Goal: Navigation & Orientation: Understand site structure

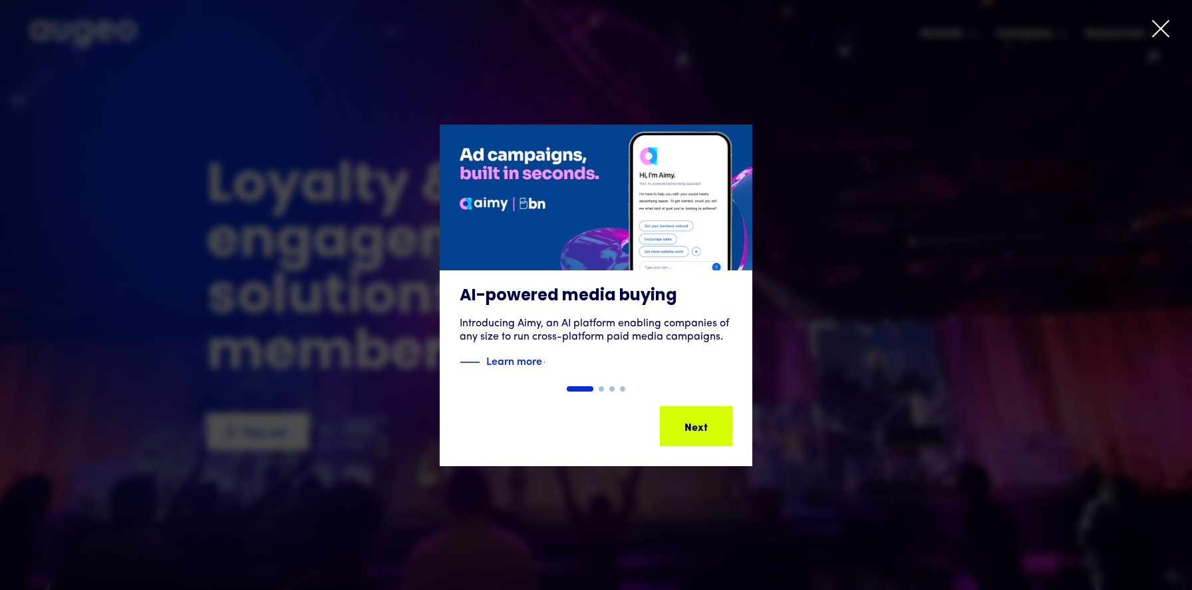
click at [891, 116] on div "AI-powered media buying Introducing Aimy, an AI platform enabling companies of …" at bounding box center [596, 295] width 1192 height 442
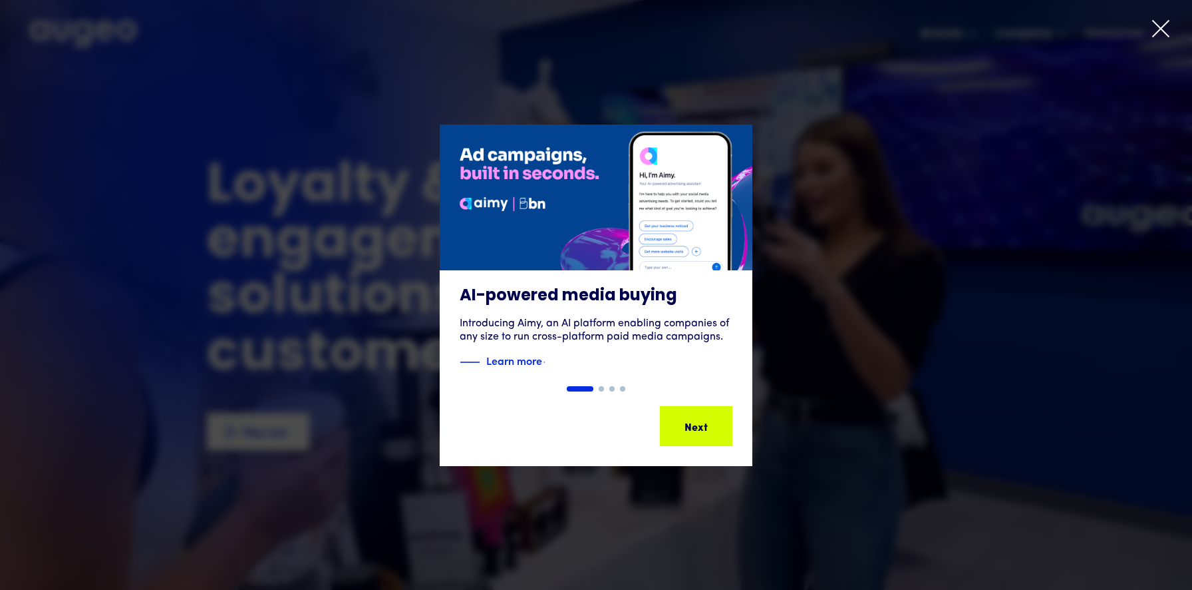
click at [1158, 30] on icon at bounding box center [1161, 29] width 20 height 20
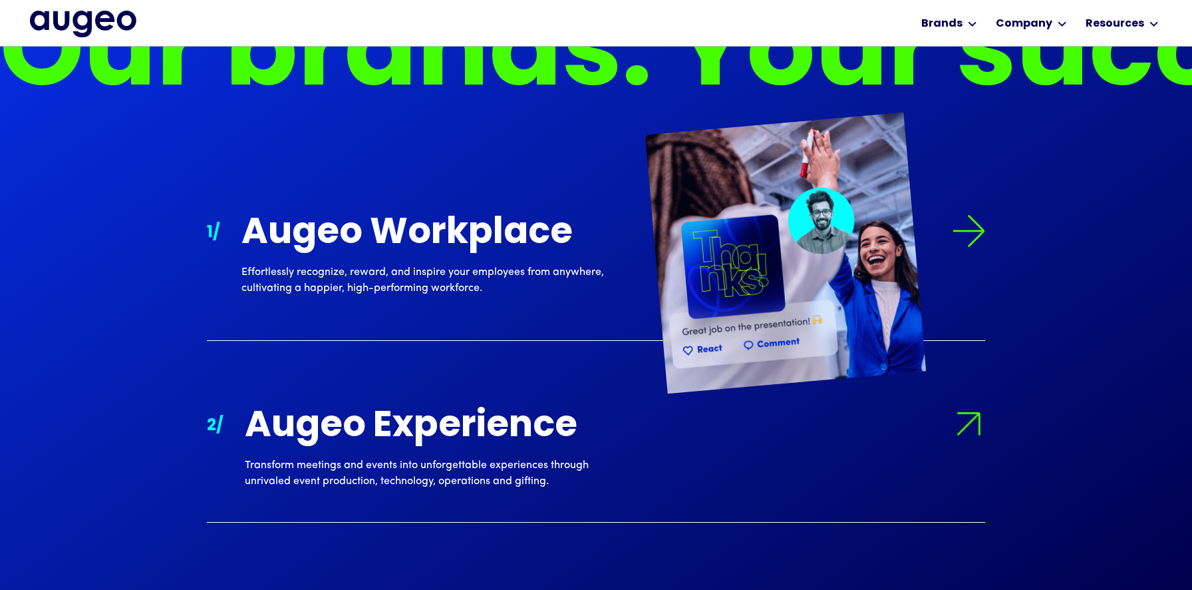
scroll to position [1220, 0]
click at [862, 246] on img at bounding box center [785, 253] width 281 height 281
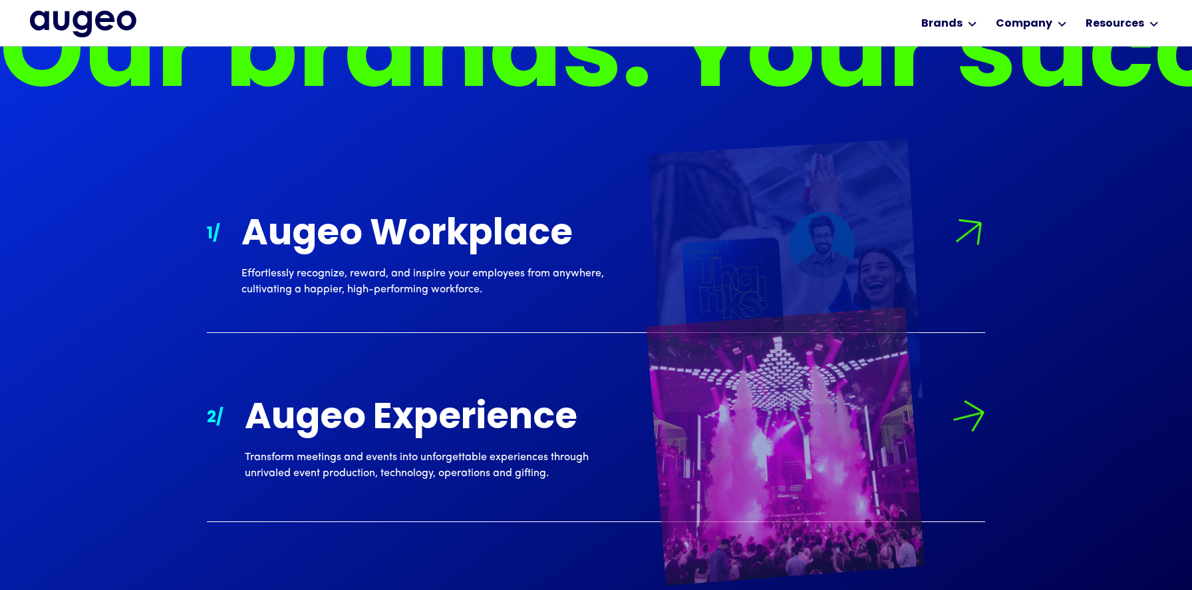
click at [527, 427] on div "Augeo Experience" at bounding box center [436, 418] width 383 height 39
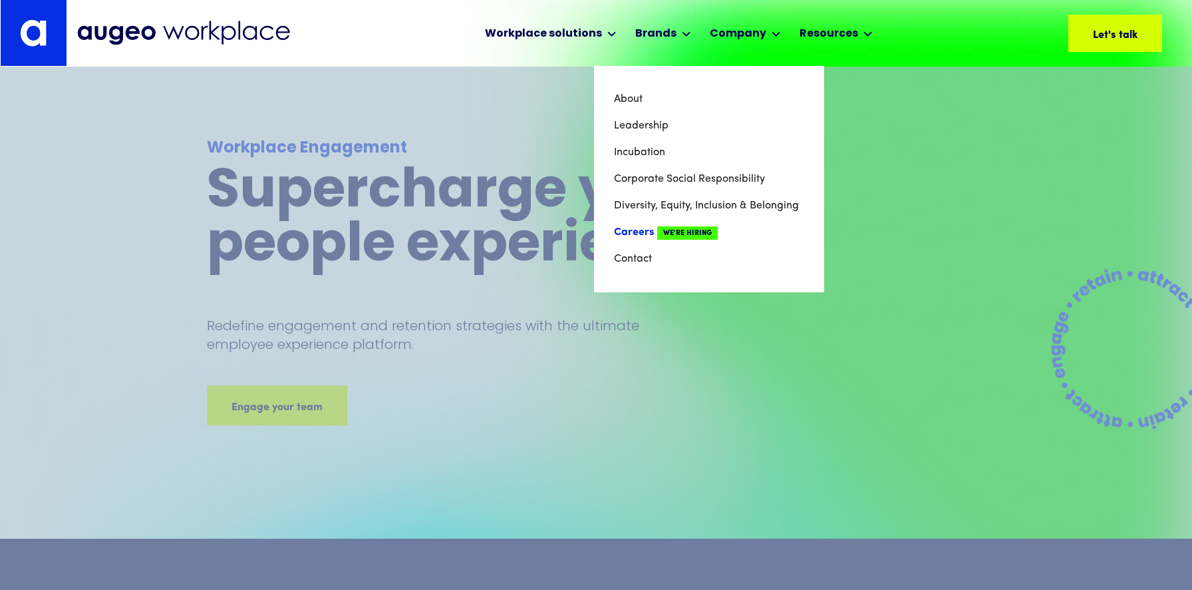
click at [643, 235] on link "Careers We're Hiring" at bounding box center [709, 232] width 190 height 27
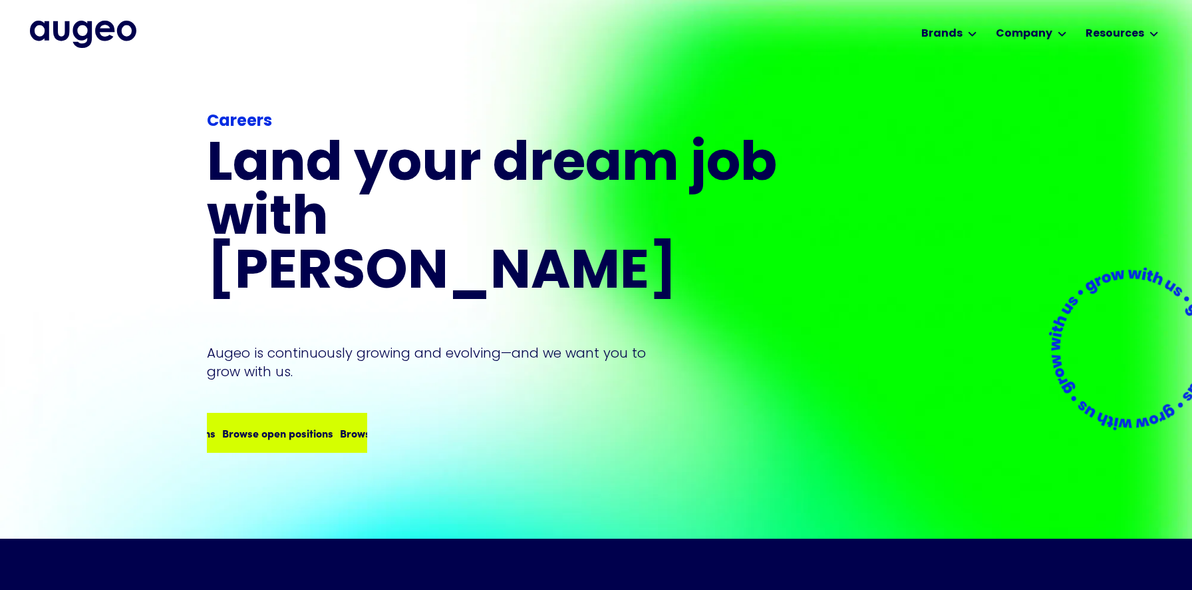
click at [327, 424] on div "Browse open positions" at bounding box center [348, 432] width 111 height 16
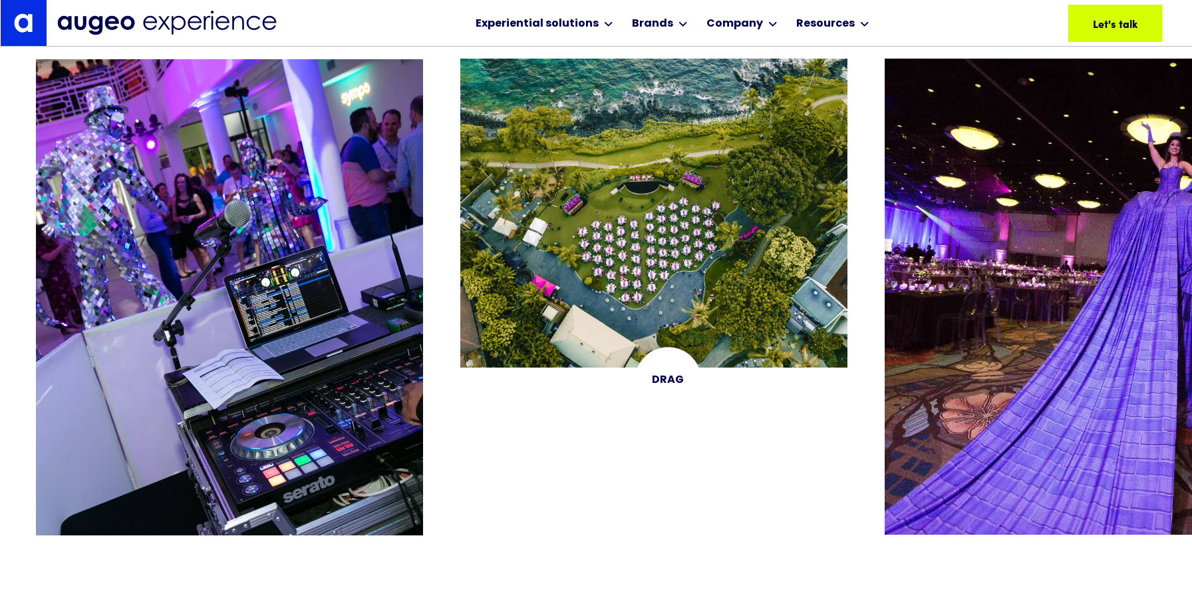
scroll to position [2719, 0]
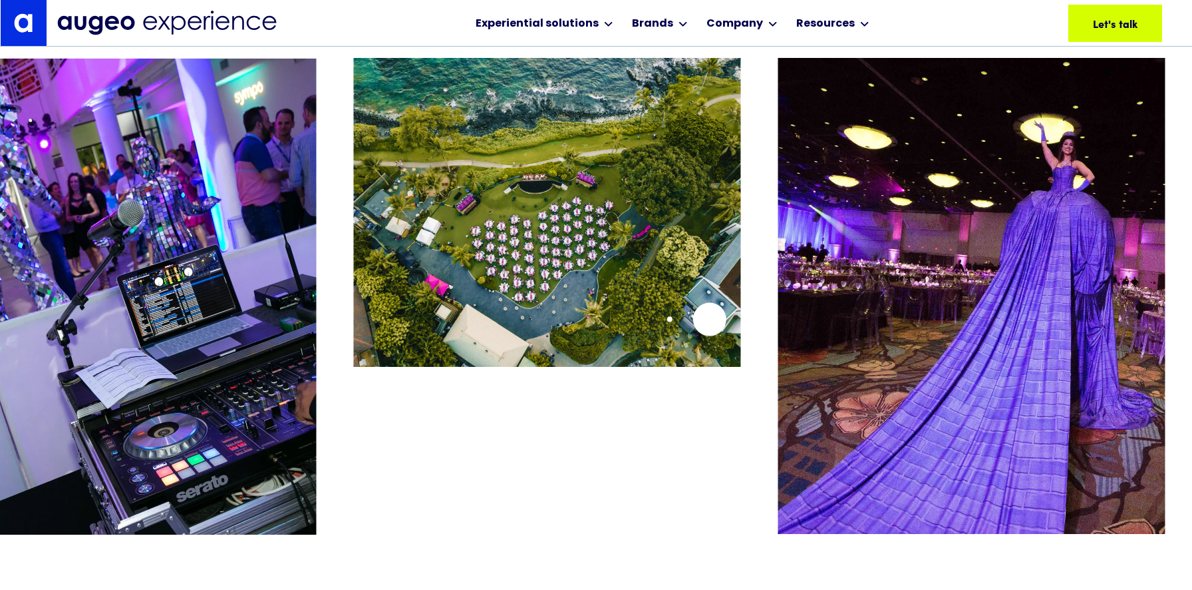
click at [383, 319] on img "2 / 26" at bounding box center [546, 212] width 387 height 308
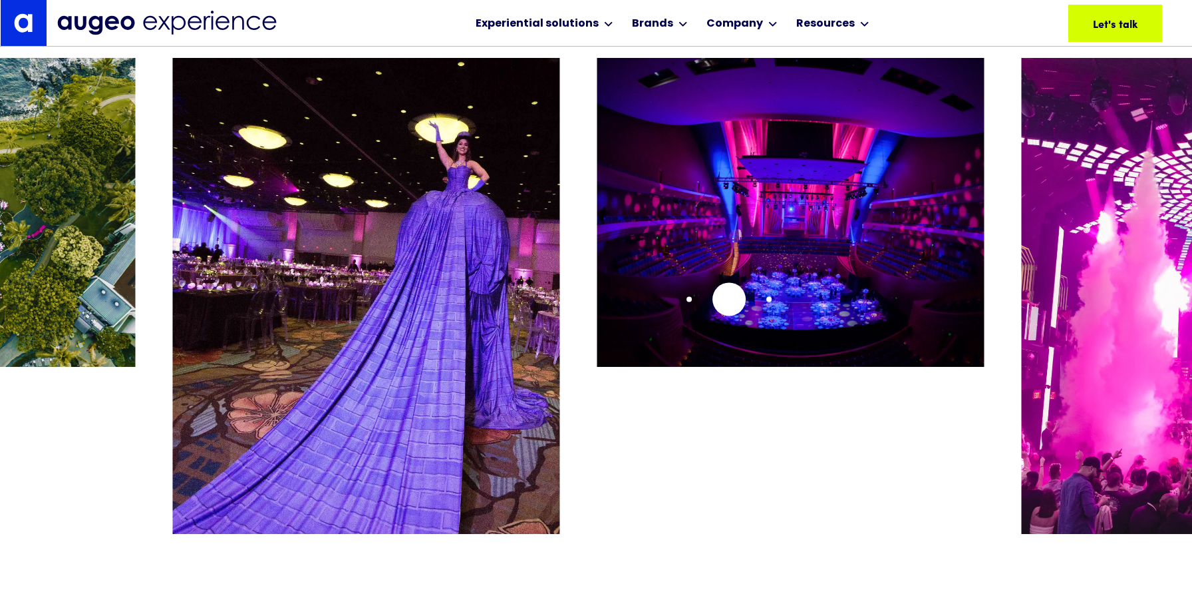
click at [597, 306] on img "4 / 26" at bounding box center [790, 212] width 387 height 308
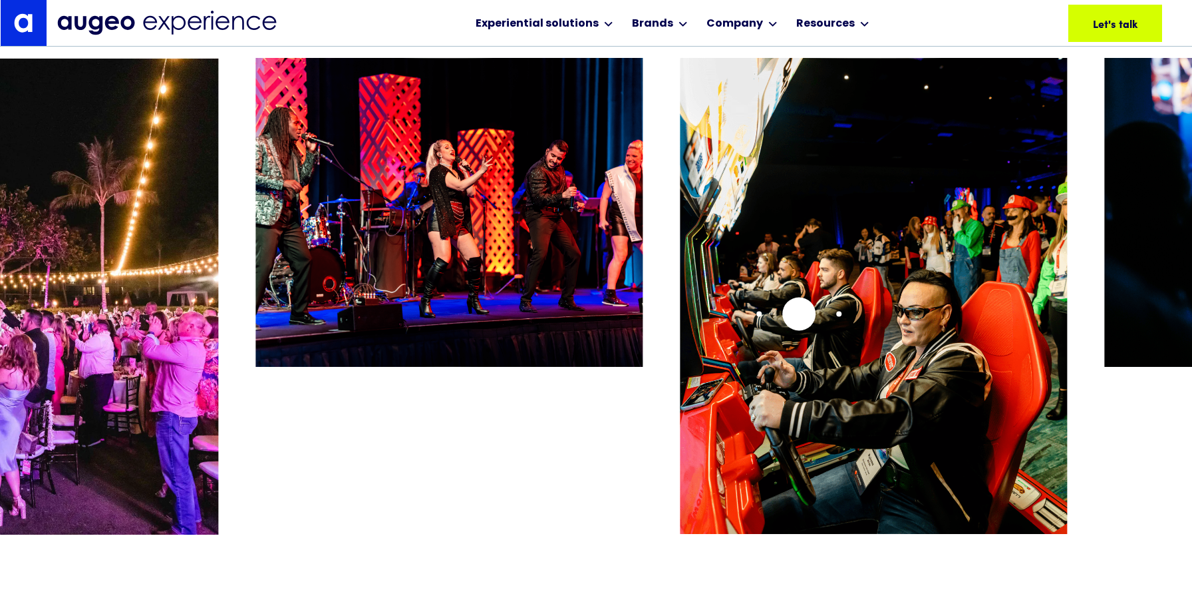
click at [818, 313] on img "15 / 26" at bounding box center [873, 296] width 387 height 476
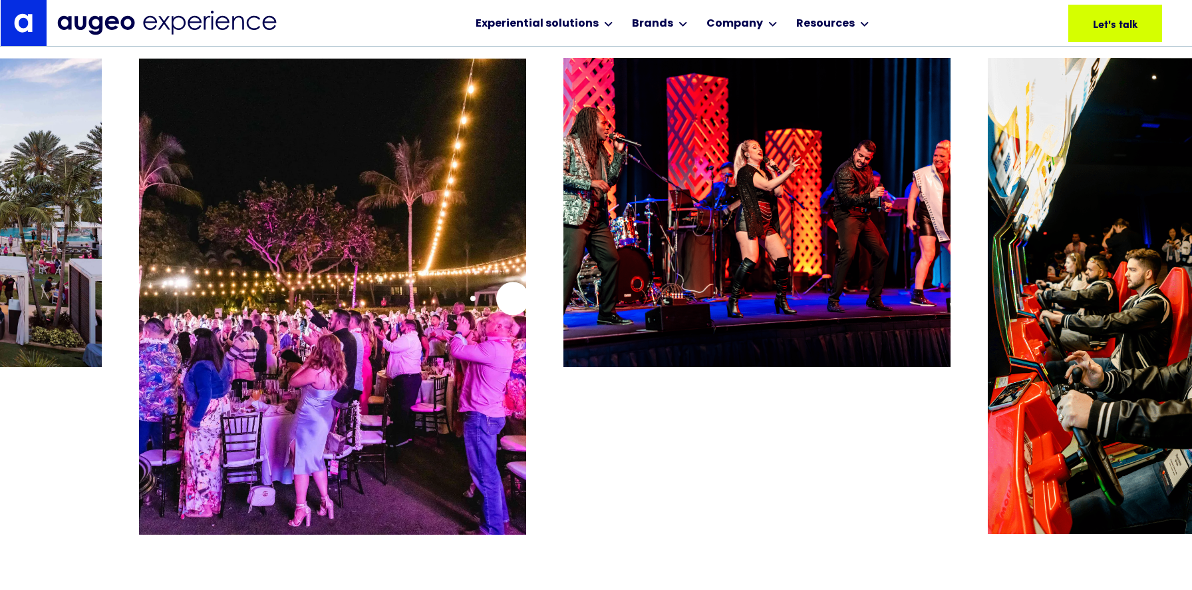
click at [526, 298] on img "13 / 26" at bounding box center [332, 296] width 387 height 476
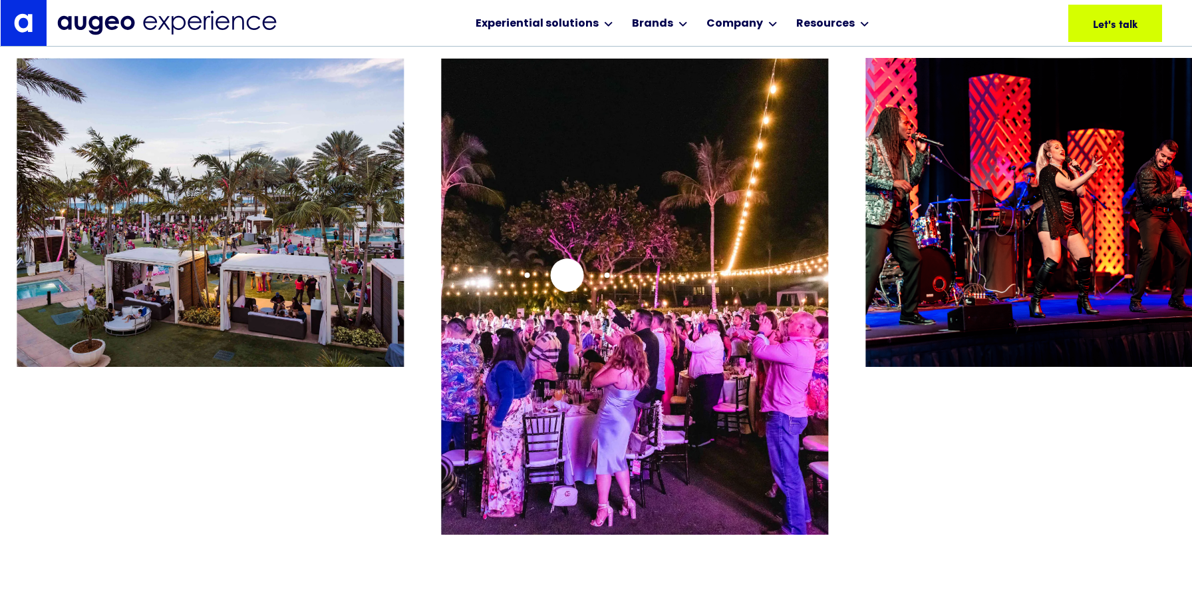
click at [567, 275] on img "13 / 26" at bounding box center [634, 296] width 387 height 476
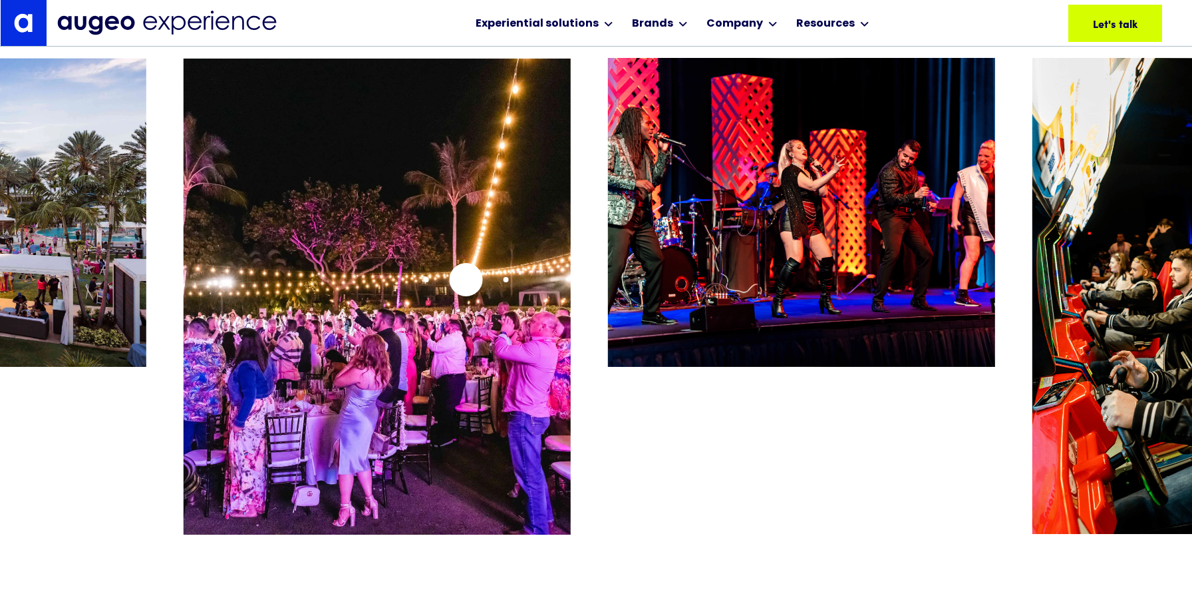
click at [571, 279] on img "13 / 26" at bounding box center [377, 296] width 387 height 476
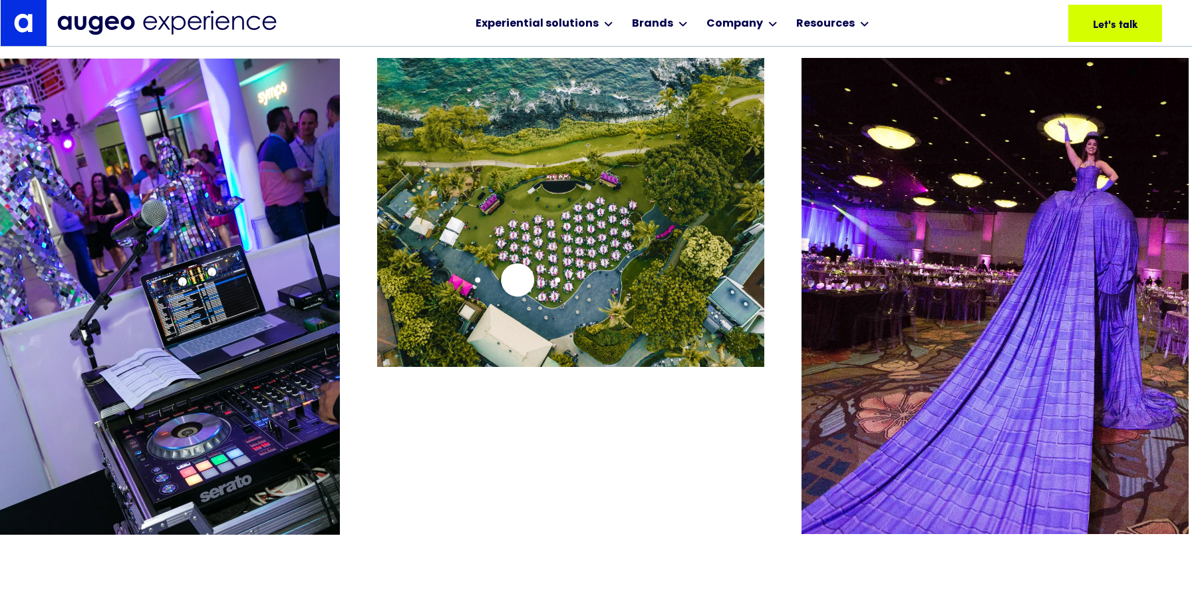
click at [411, 279] on img "2 / 26" at bounding box center [570, 212] width 387 height 308
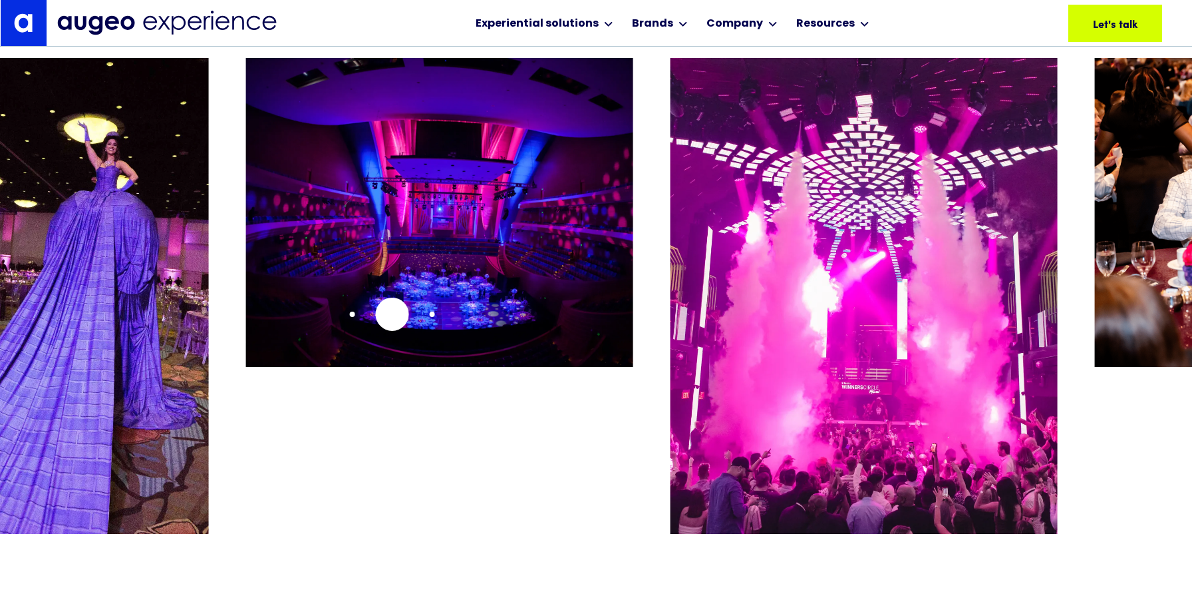
drag, startPoint x: 755, startPoint y: 292, endPoint x: 392, endPoint y: 314, distance: 363.9
click at [392, 314] on img "4 / 26" at bounding box center [439, 212] width 387 height 308
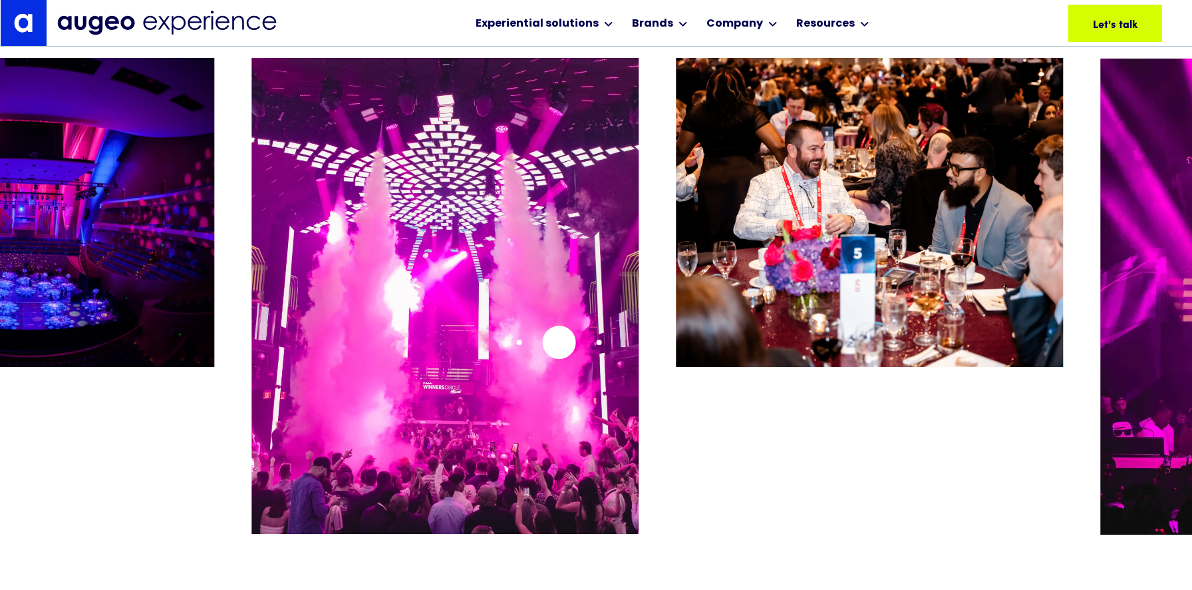
click at [559, 342] on img "5 / 26" at bounding box center [445, 296] width 387 height 476
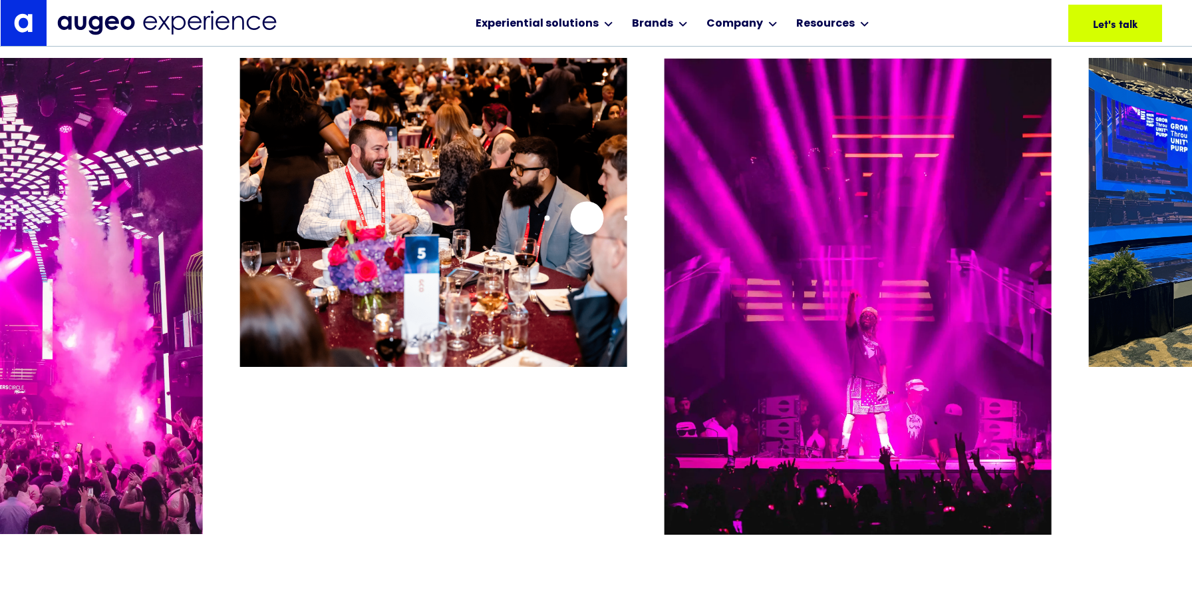
click at [587, 219] on img "6 / 26" at bounding box center [433, 212] width 387 height 308
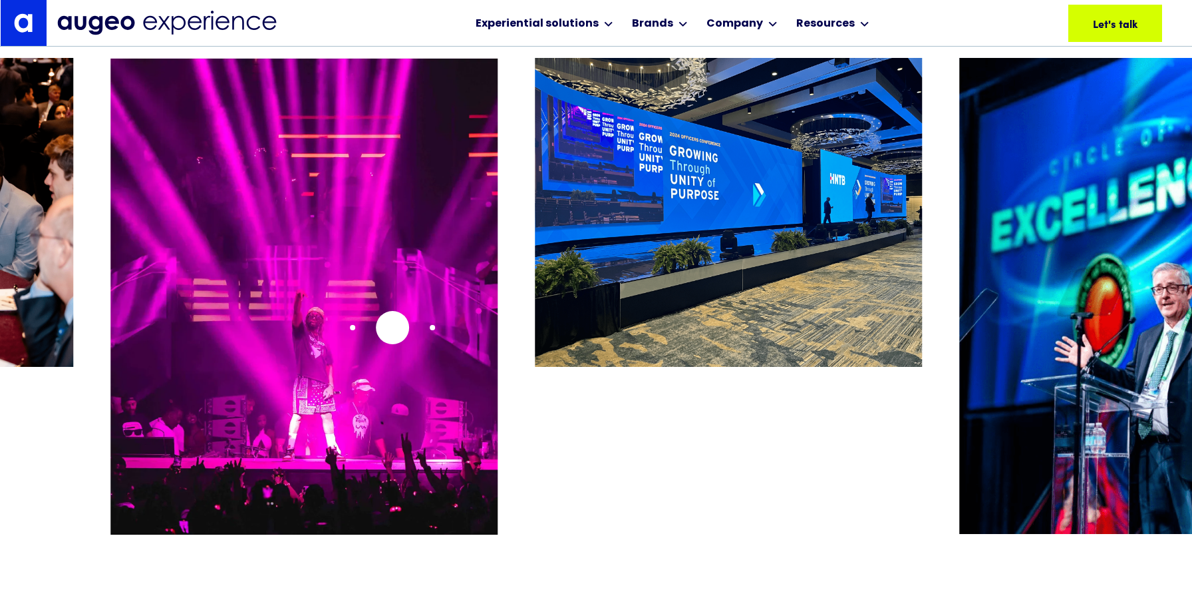
click at [392, 327] on img "7 / 26" at bounding box center [303, 296] width 387 height 476
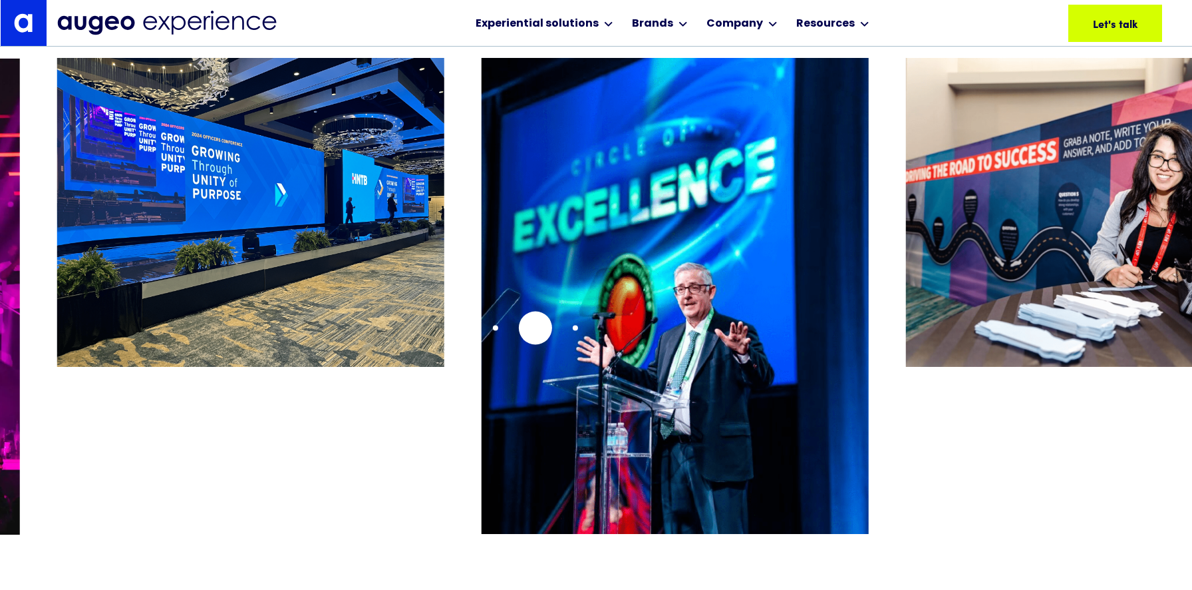
click at [535, 327] on img "9 / 26" at bounding box center [675, 296] width 387 height 476
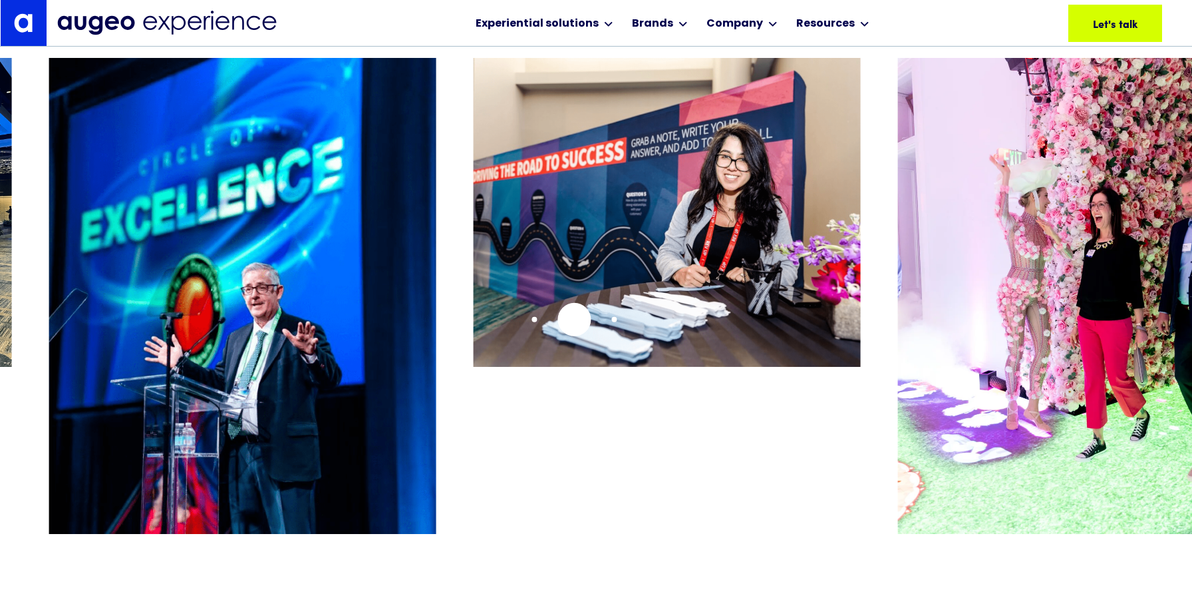
click at [574, 319] on img "10 / 26" at bounding box center [666, 212] width 387 height 308
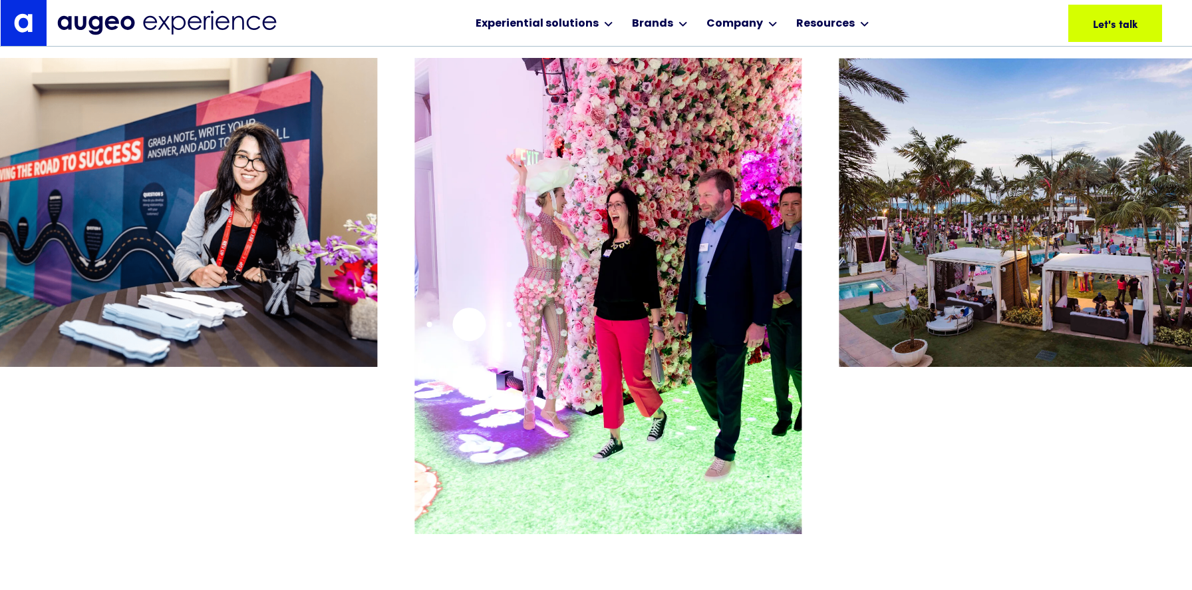
click at [469, 324] on img "11 / 26" at bounding box center [608, 296] width 387 height 476
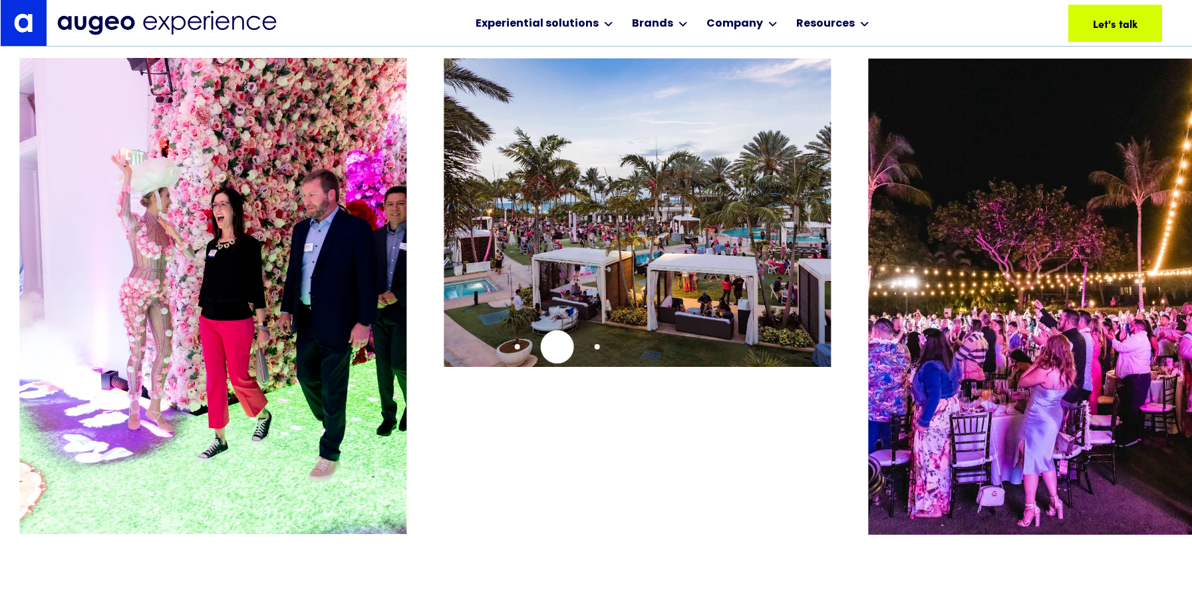
click at [556, 347] on img "12 / 26" at bounding box center [637, 212] width 387 height 309
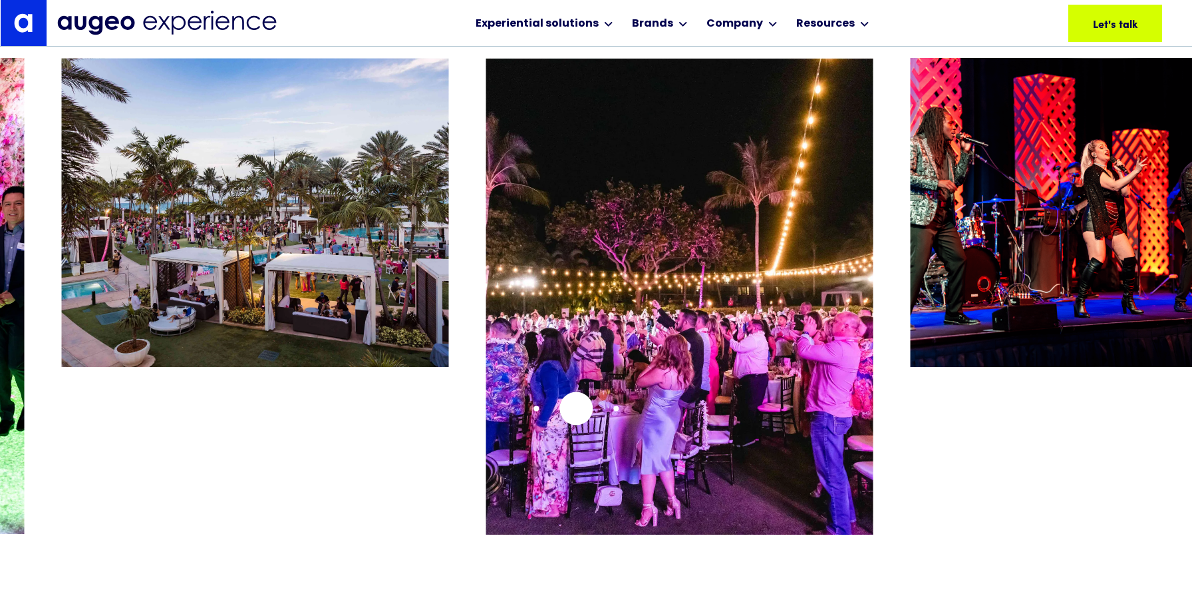
click at [576, 408] on img "13 / 26" at bounding box center [679, 296] width 387 height 476
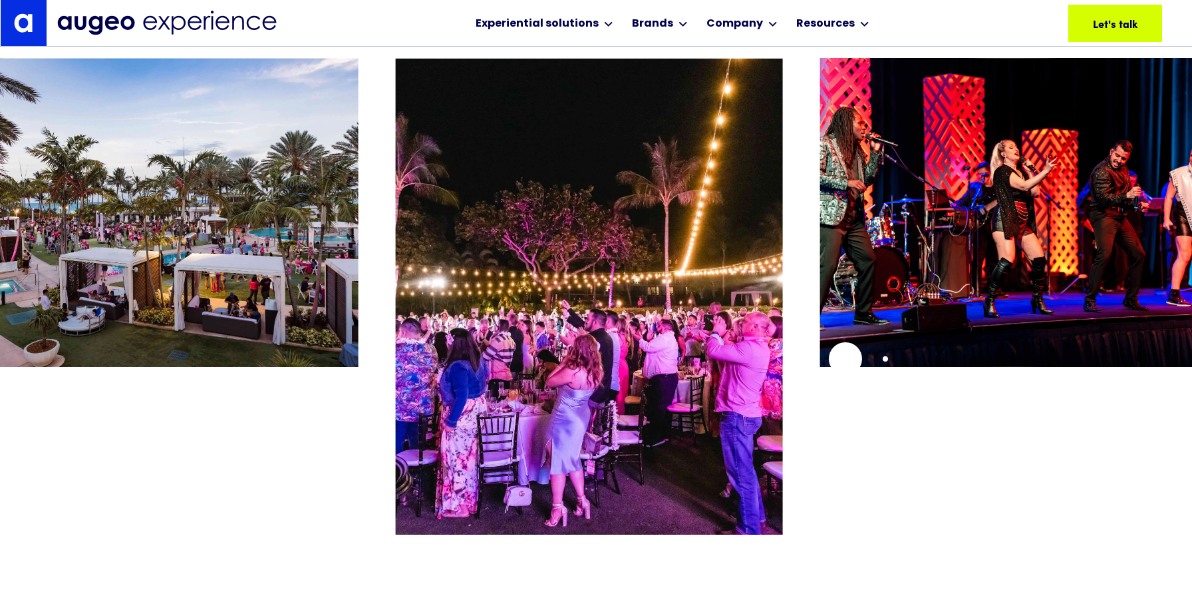
click at [820, 365] on img "14 / 26" at bounding box center [1013, 212] width 387 height 308
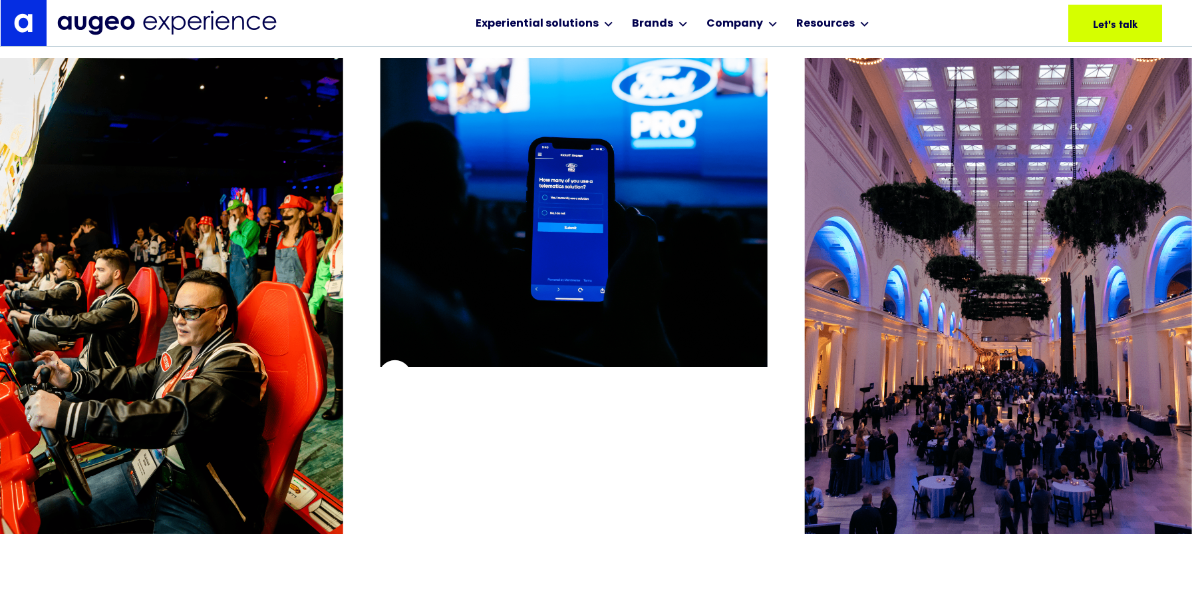
click at [395, 376] on div "16 / 26" at bounding box center [573, 296] width 387 height 477
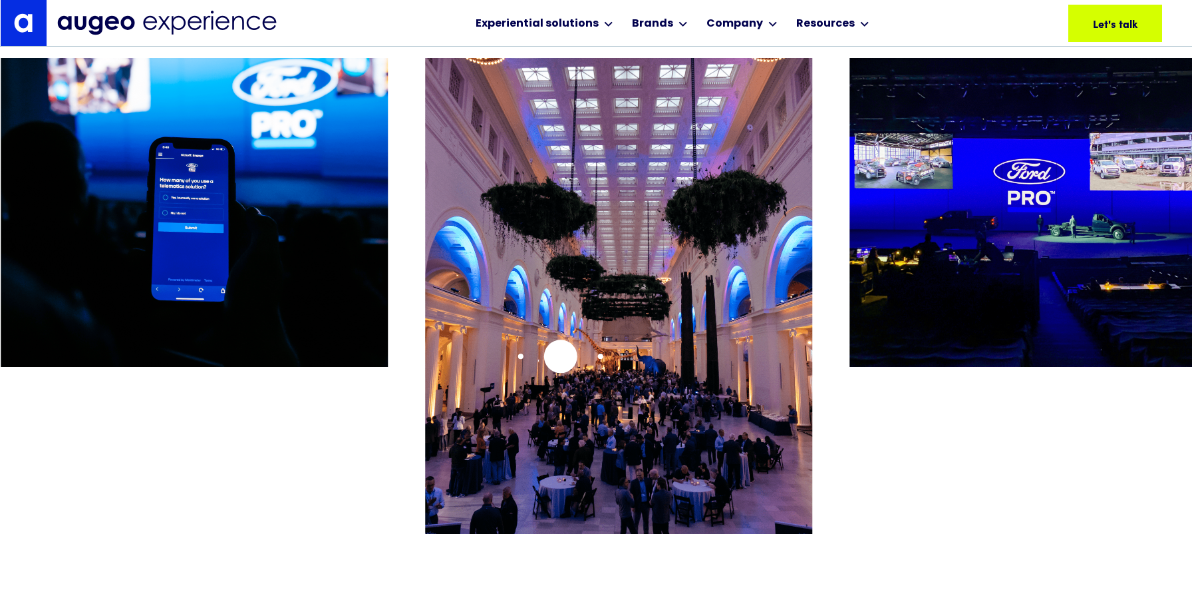
click at [560, 356] on img "17 / 26" at bounding box center [618, 296] width 387 height 476
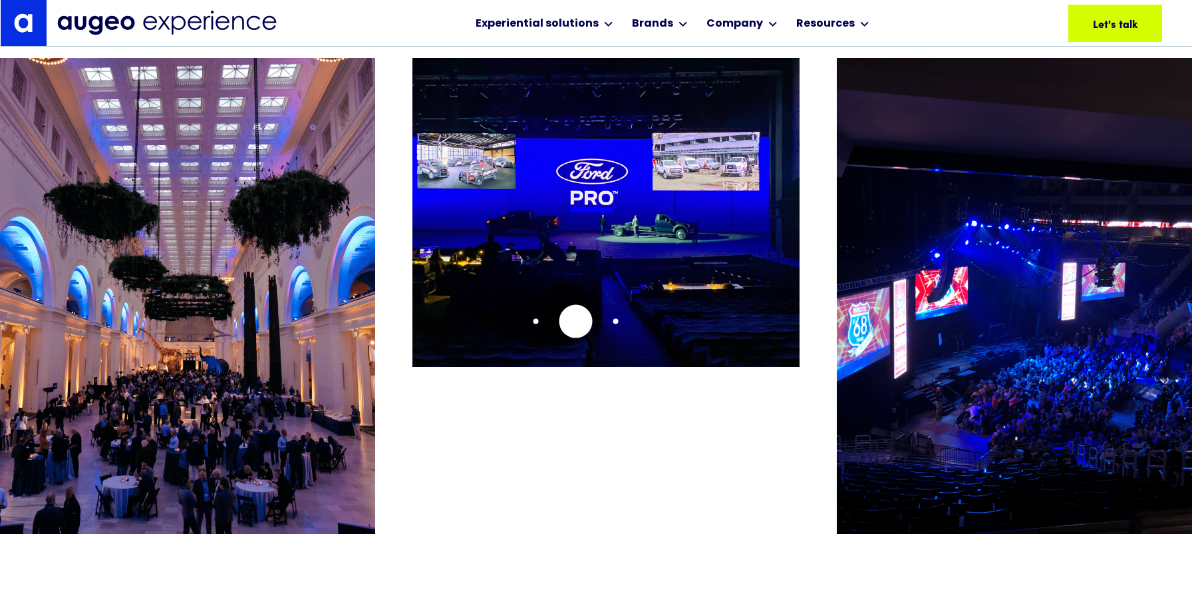
click at [576, 321] on img "18 / 26" at bounding box center [606, 212] width 387 height 308
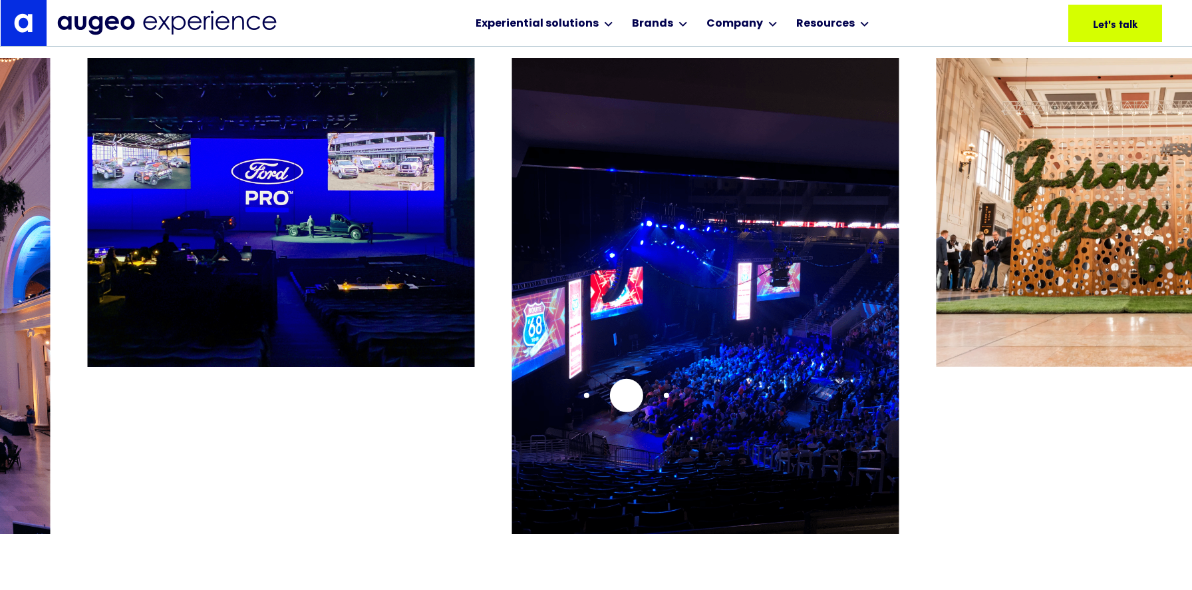
click at [626, 395] on img "19 / 26" at bounding box center [705, 296] width 387 height 476
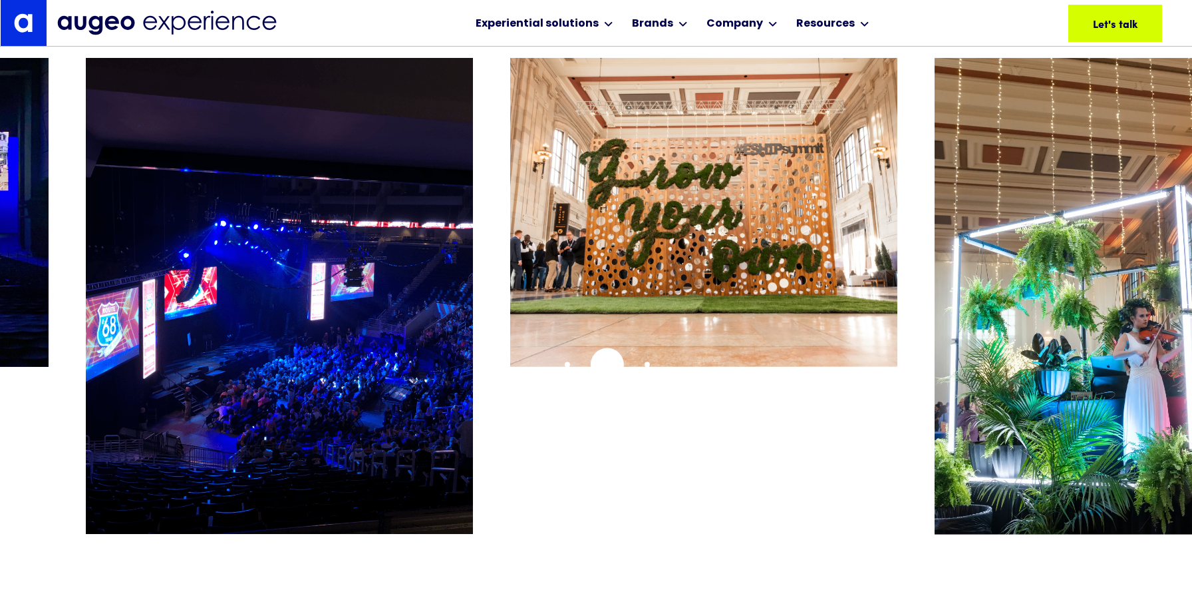
click at [607, 364] on img "20 / 26" at bounding box center [703, 212] width 387 height 309
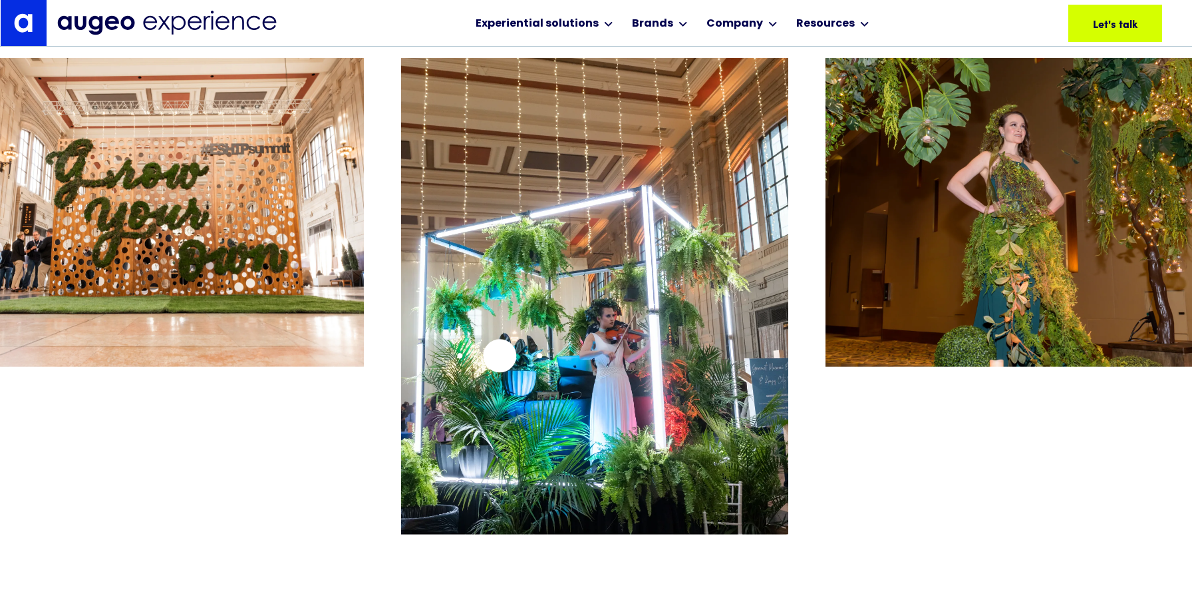
click at [499, 355] on img "21 / 26" at bounding box center [594, 296] width 387 height 476
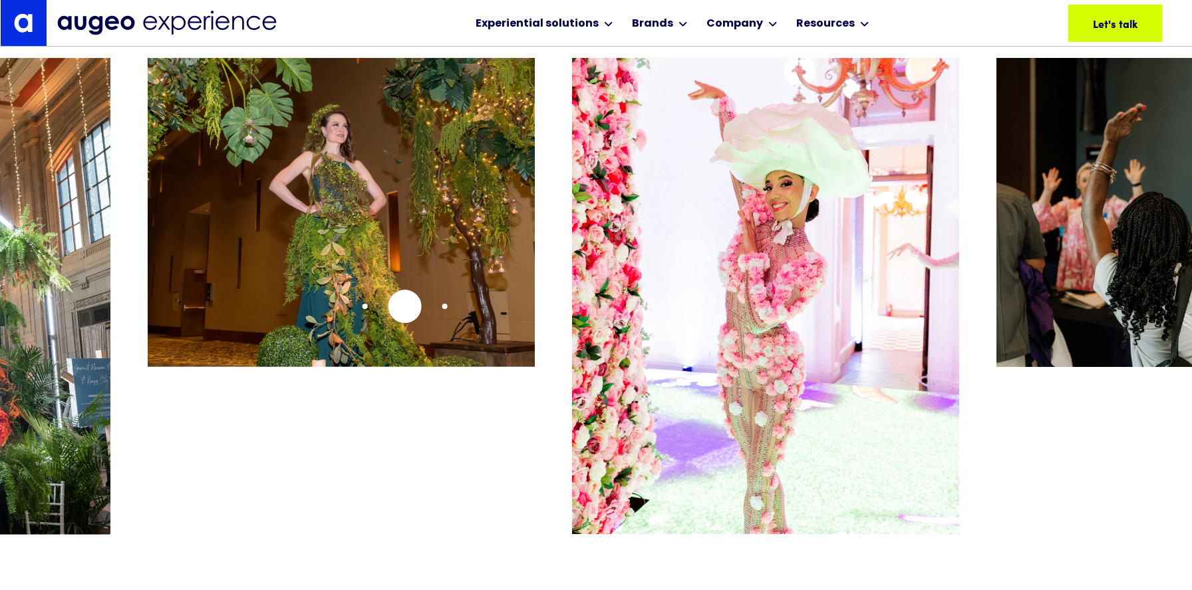
click at [401, 306] on img "22 / 26" at bounding box center [341, 212] width 387 height 309
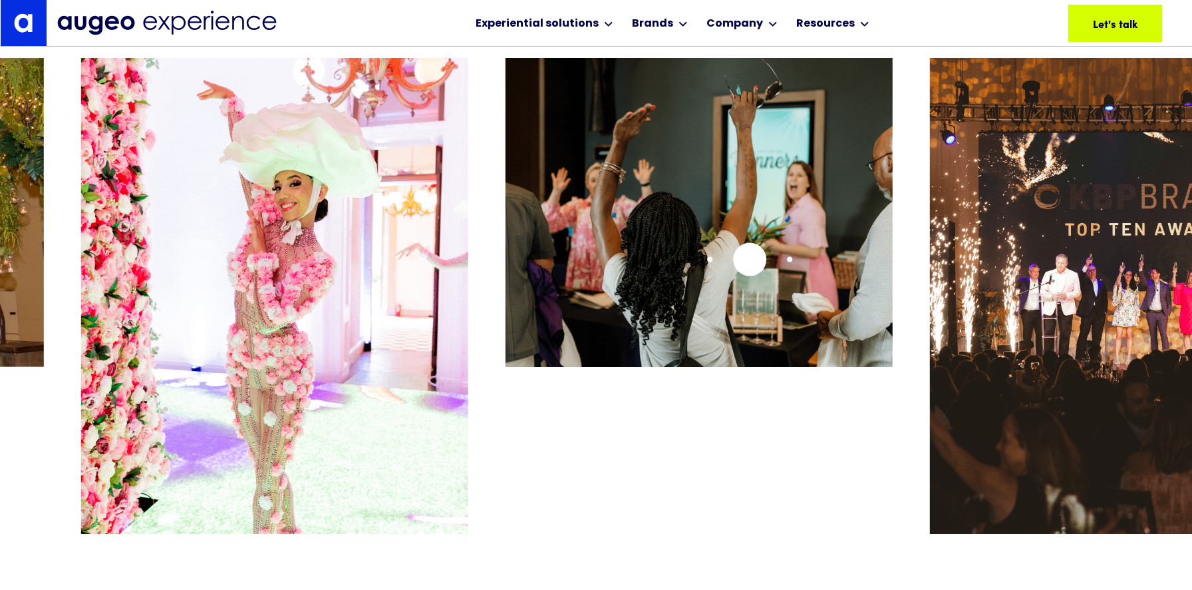
click at [506, 259] on img "24 / 26" at bounding box center [699, 212] width 387 height 308
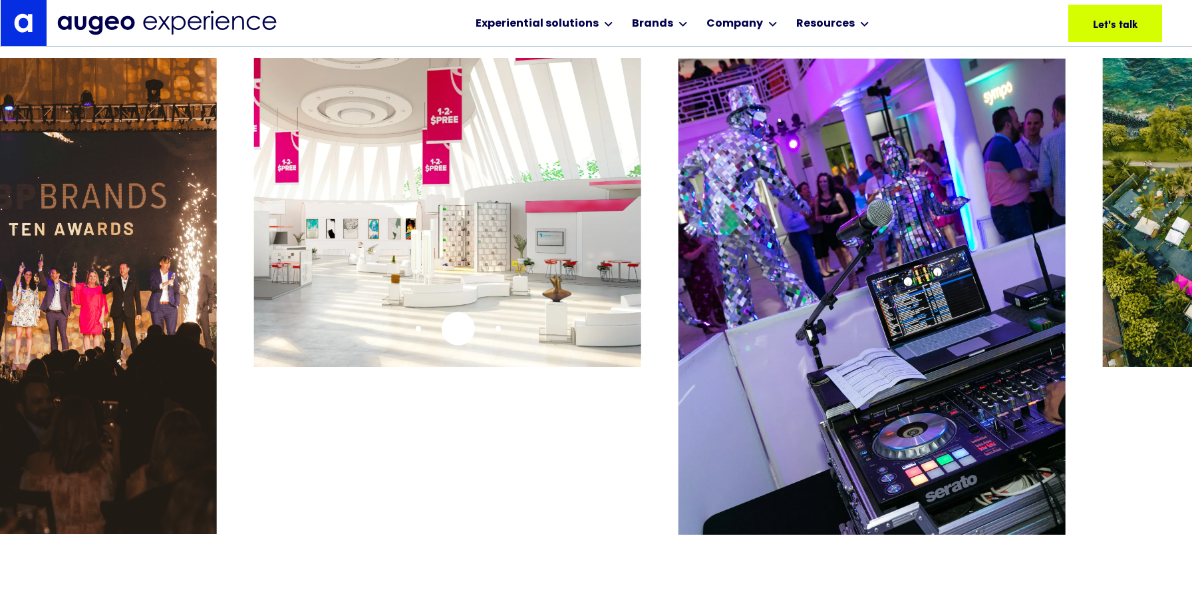
click at [458, 328] on img "26 / 26" at bounding box center [447, 212] width 387 height 308
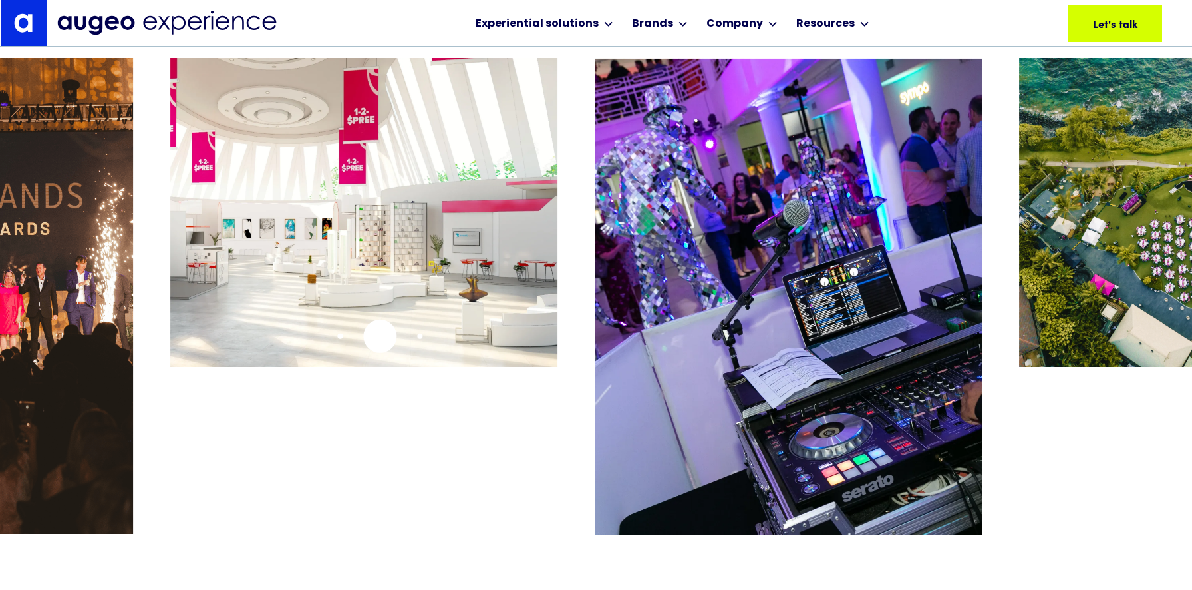
click at [358, 337] on img "26 / 26" at bounding box center [363, 212] width 387 height 308
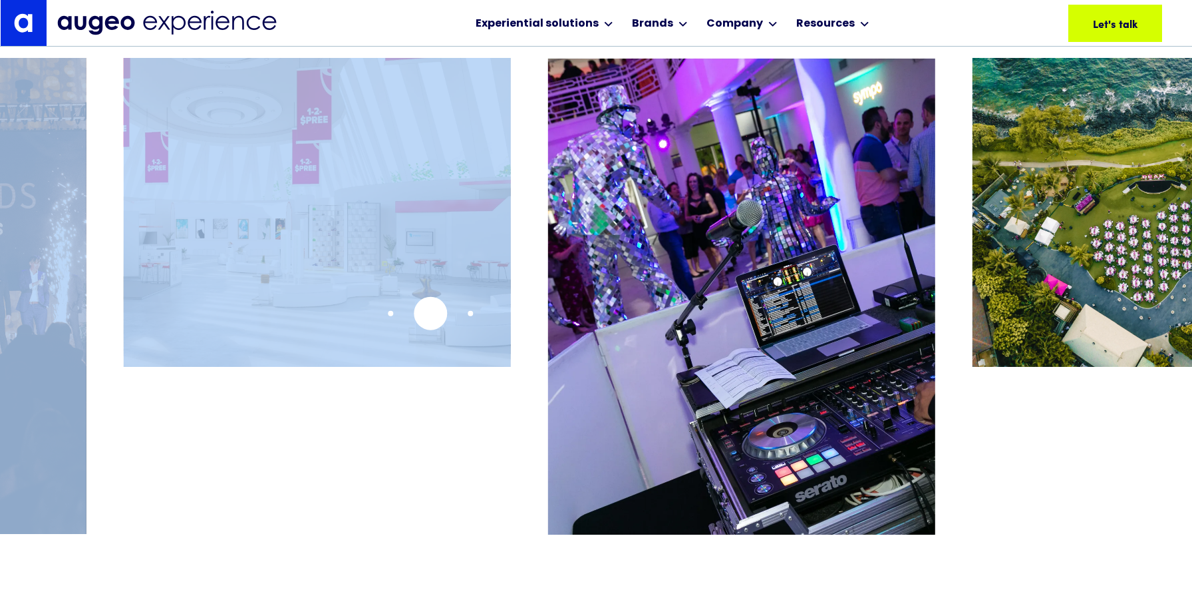
drag, startPoint x: 947, startPoint y: 293, endPoint x: 430, endPoint y: 313, distance: 516.7
click at [430, 313] on div at bounding box center [596, 296] width 1192 height 477
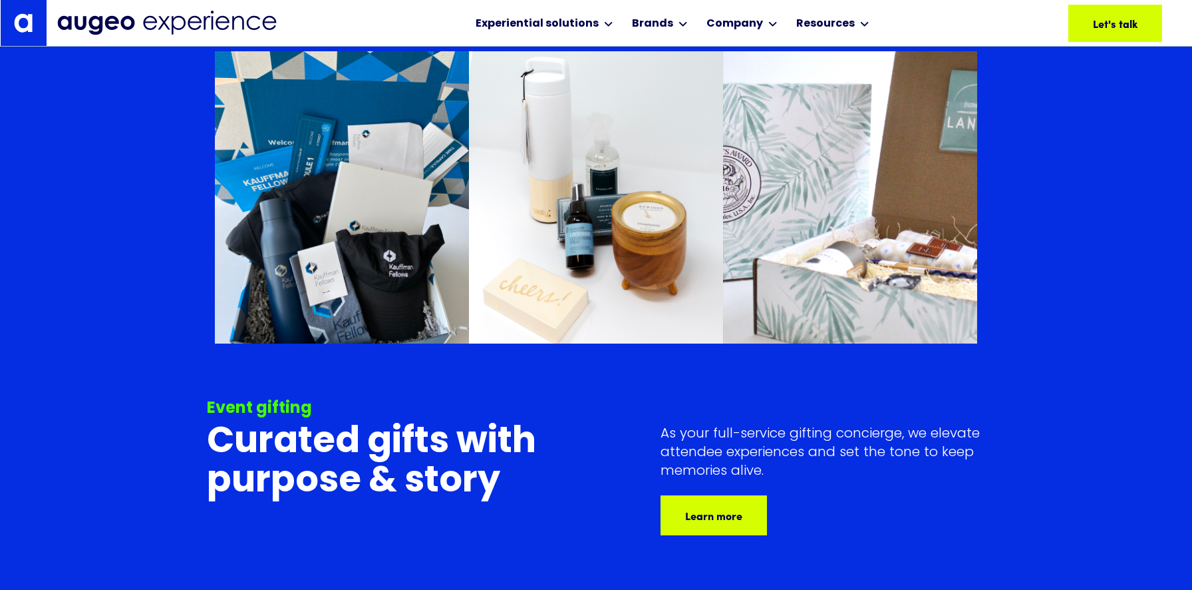
scroll to position [6462, 0]
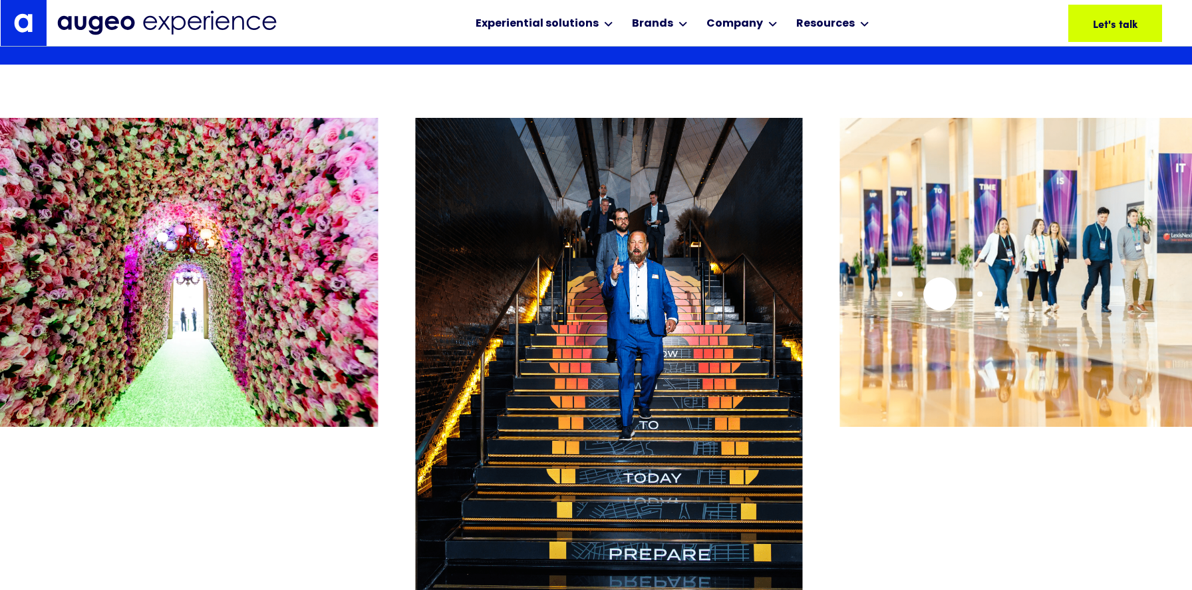
click at [840, 307] on img "3 / 26" at bounding box center [1033, 272] width 387 height 308
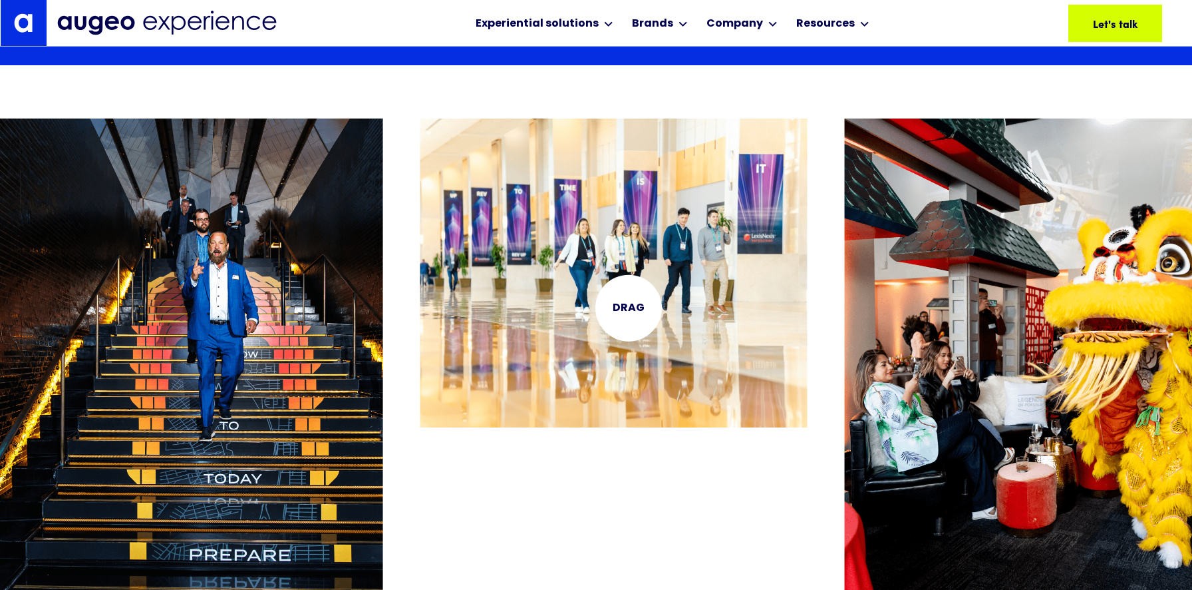
scroll to position [7208, 0]
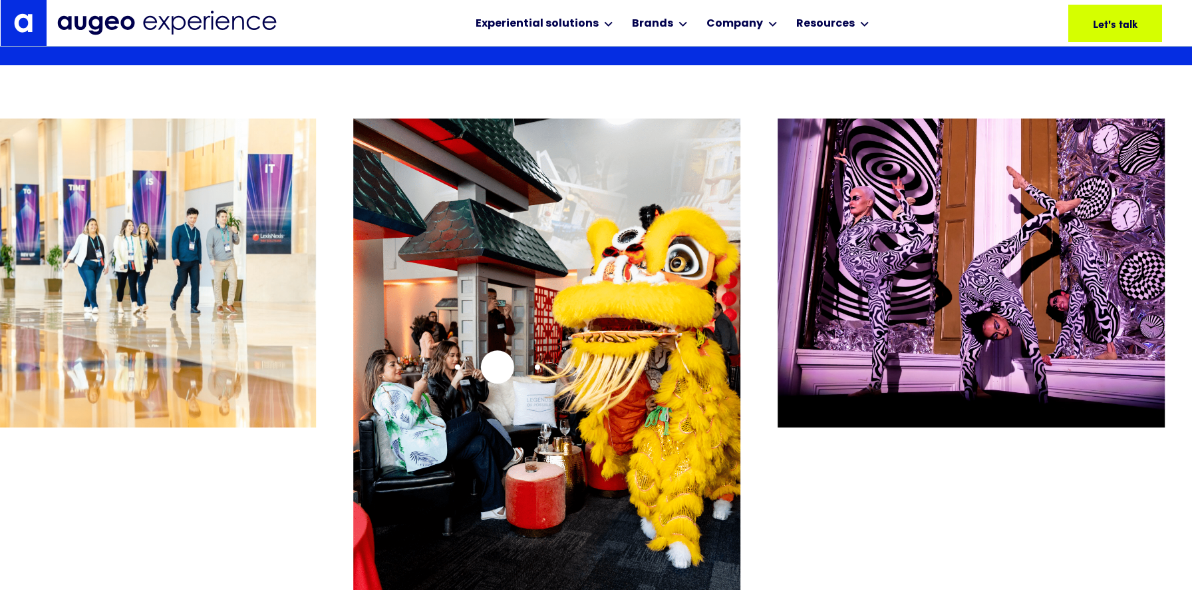
click at [492, 365] on img "4 / 26" at bounding box center [546, 356] width 387 height 476
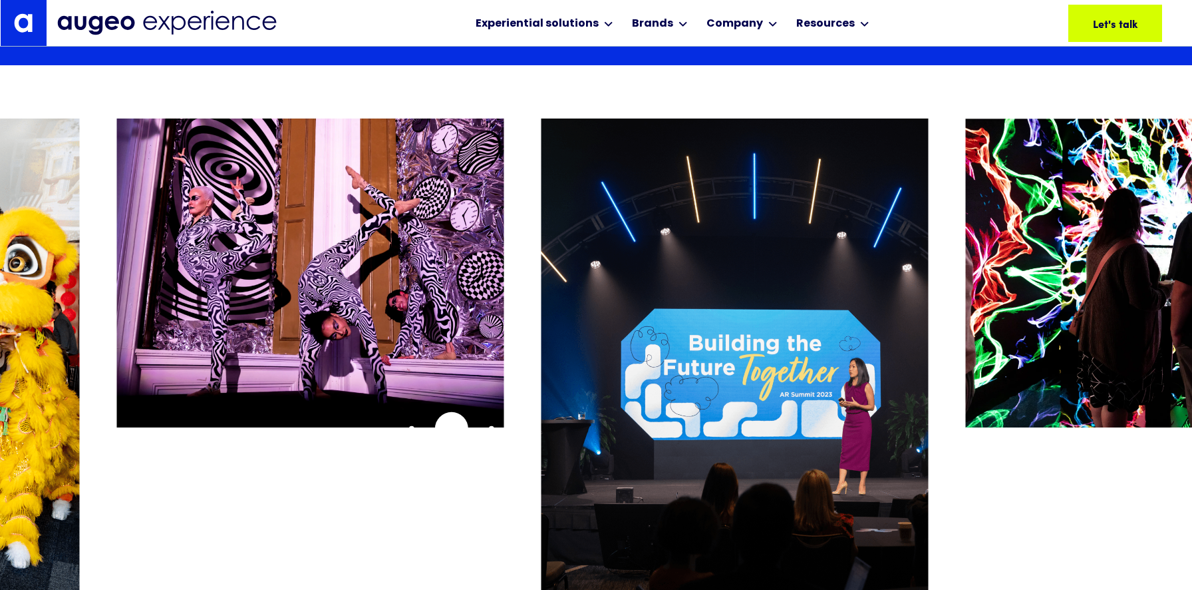
click at [451, 428] on div "5 / 26" at bounding box center [309, 356] width 387 height 477
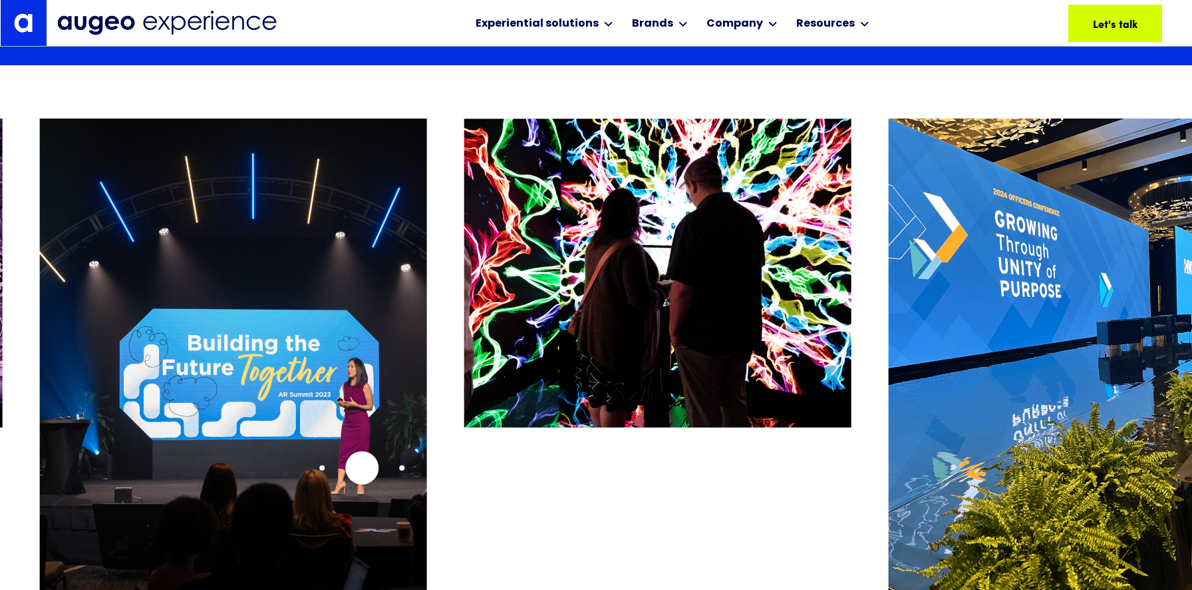
click at [361, 467] on img "6 / 26" at bounding box center [232, 356] width 387 height 476
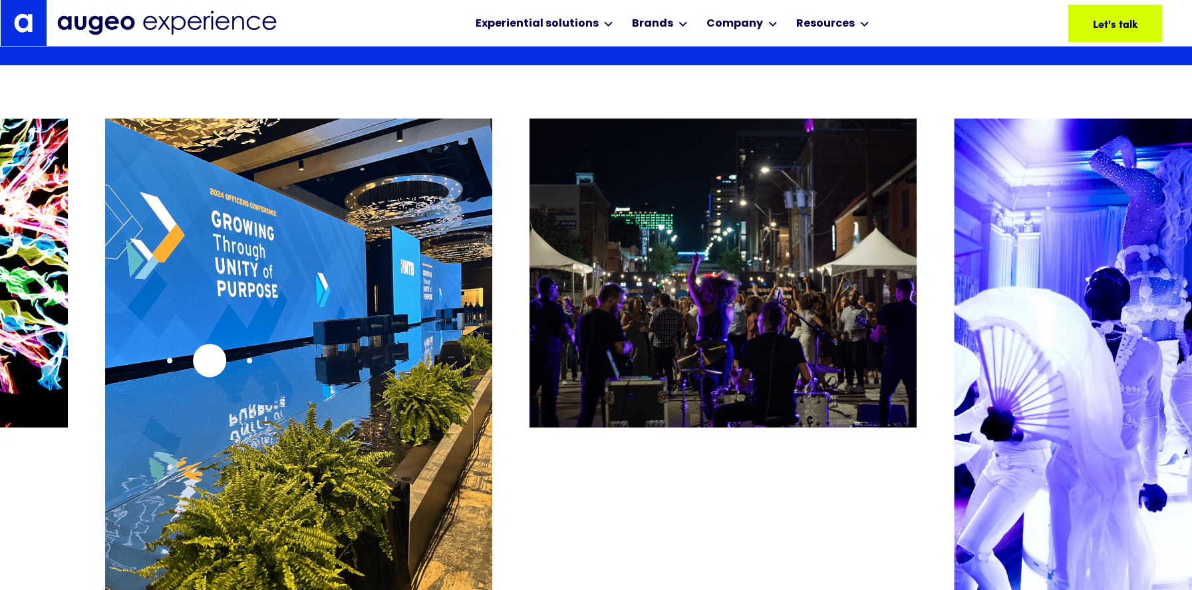
click at [210, 360] on img "8 / 26" at bounding box center [298, 356] width 387 height 476
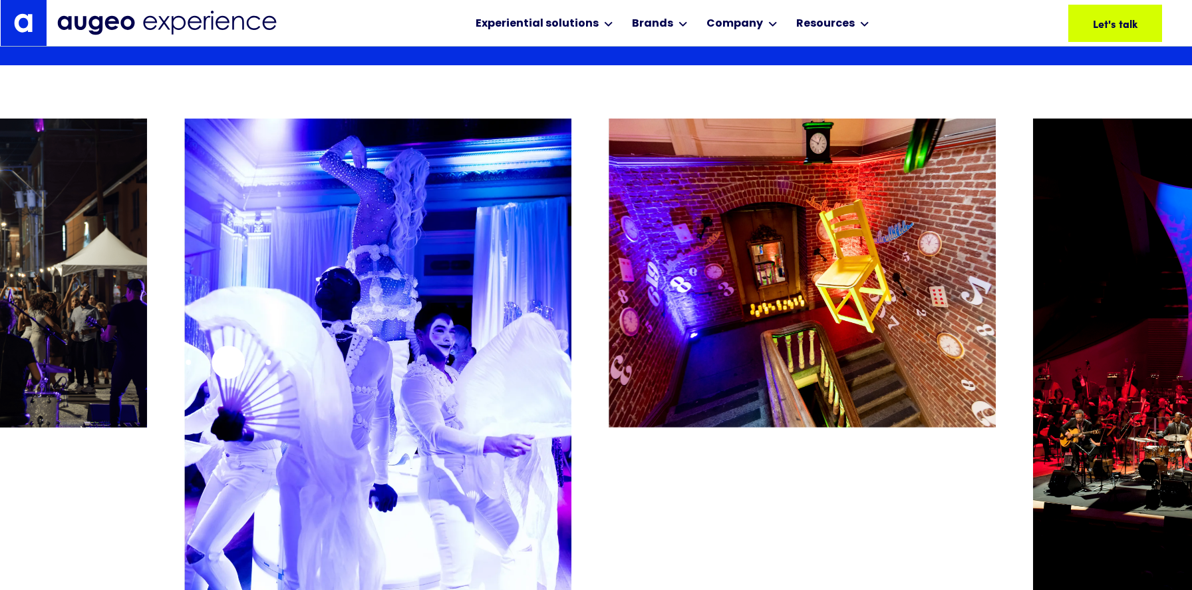
click at [228, 361] on img "10 / 26" at bounding box center [377, 356] width 387 height 476
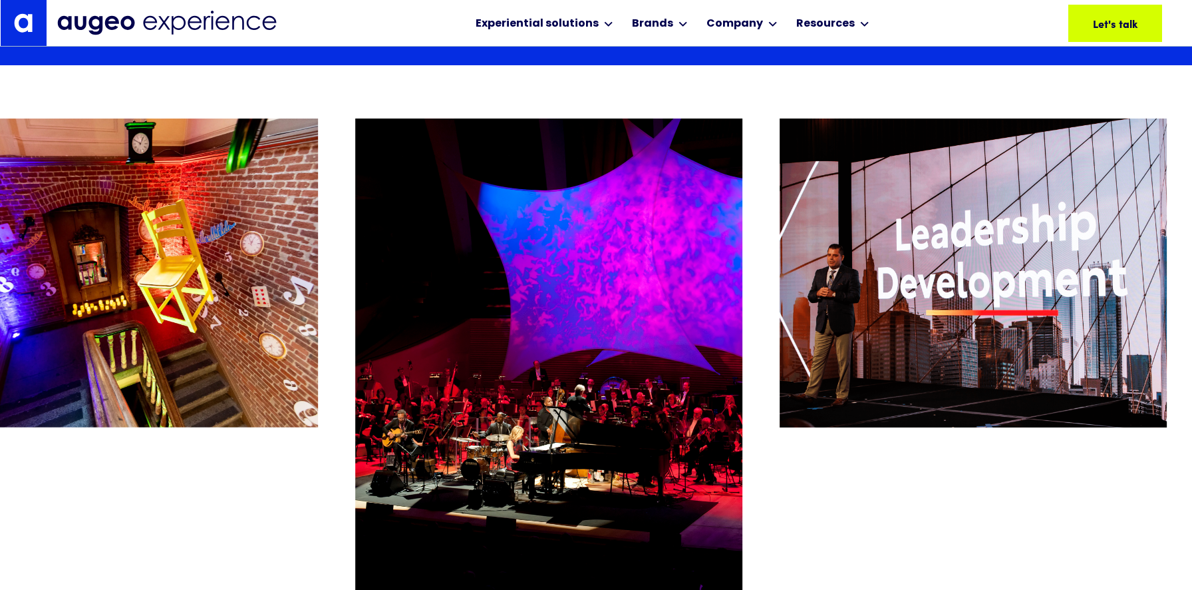
click at [252, 446] on div "11 / 26" at bounding box center [124, 356] width 387 height 477
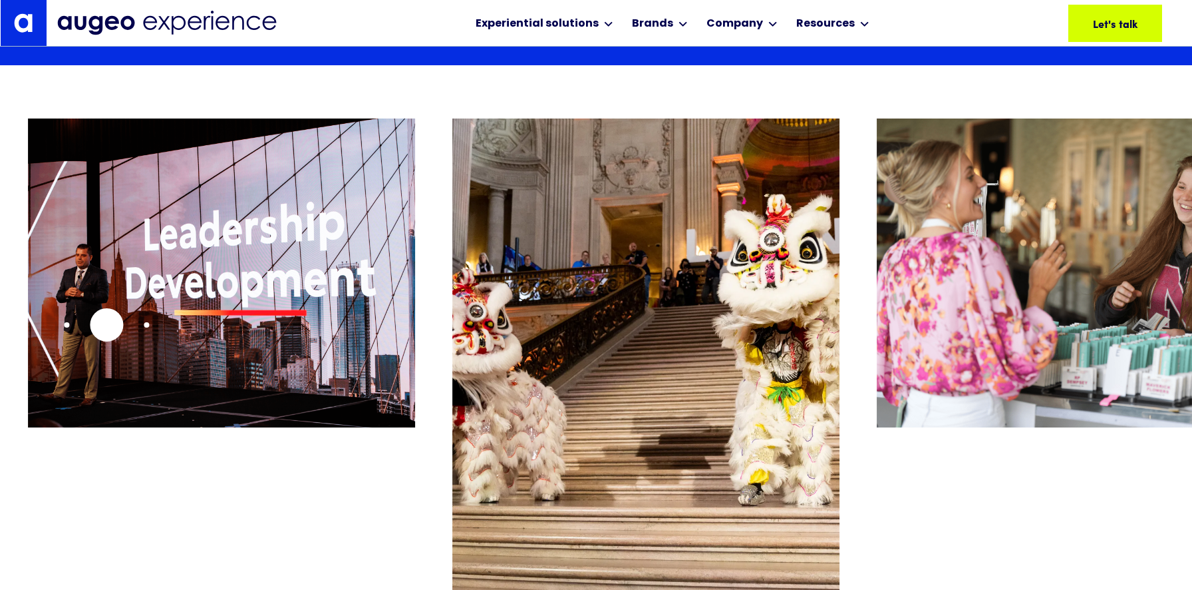
click at [106, 324] on img "13 / 26" at bounding box center [221, 272] width 387 height 308
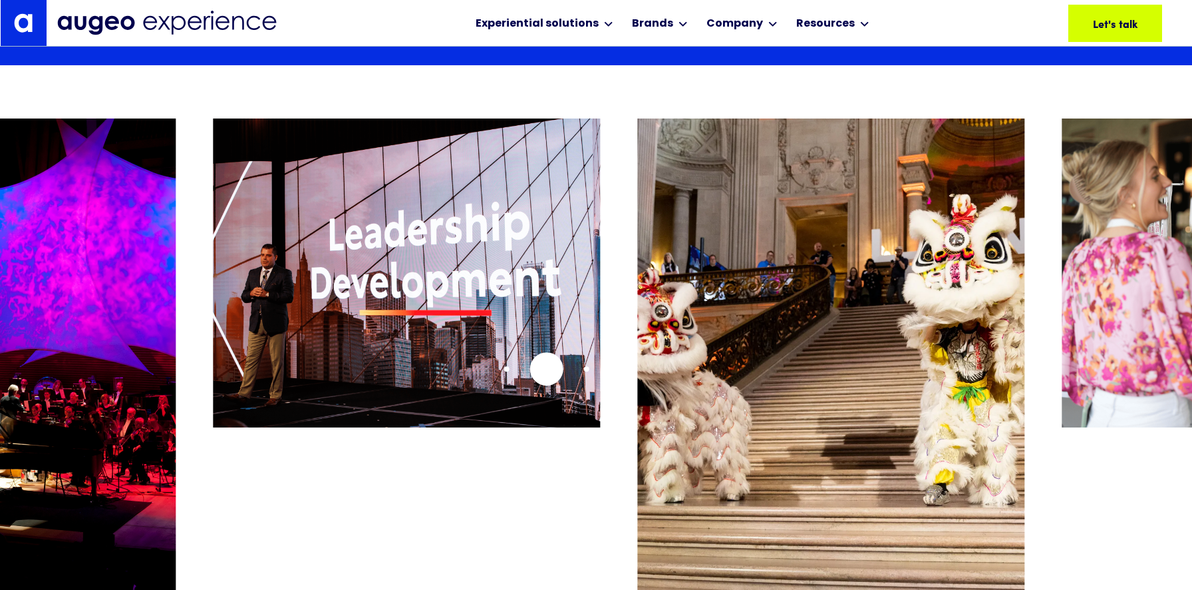
click at [562, 369] on img "13 / 26" at bounding box center [406, 272] width 387 height 308
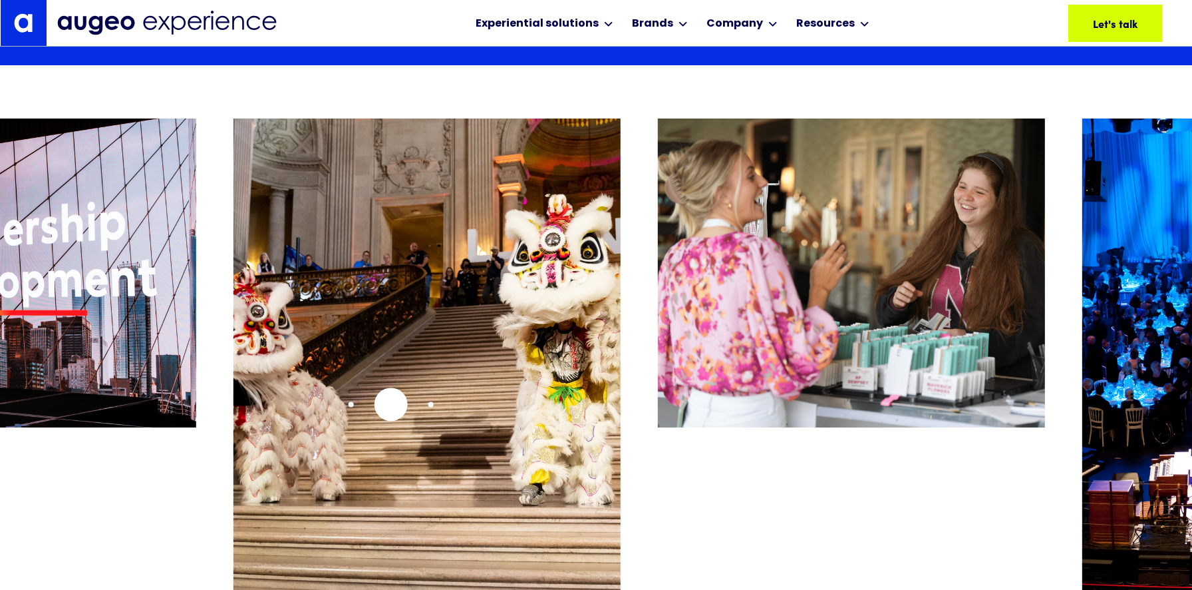
click at [384, 404] on img "14 / 26" at bounding box center [427, 356] width 387 height 476
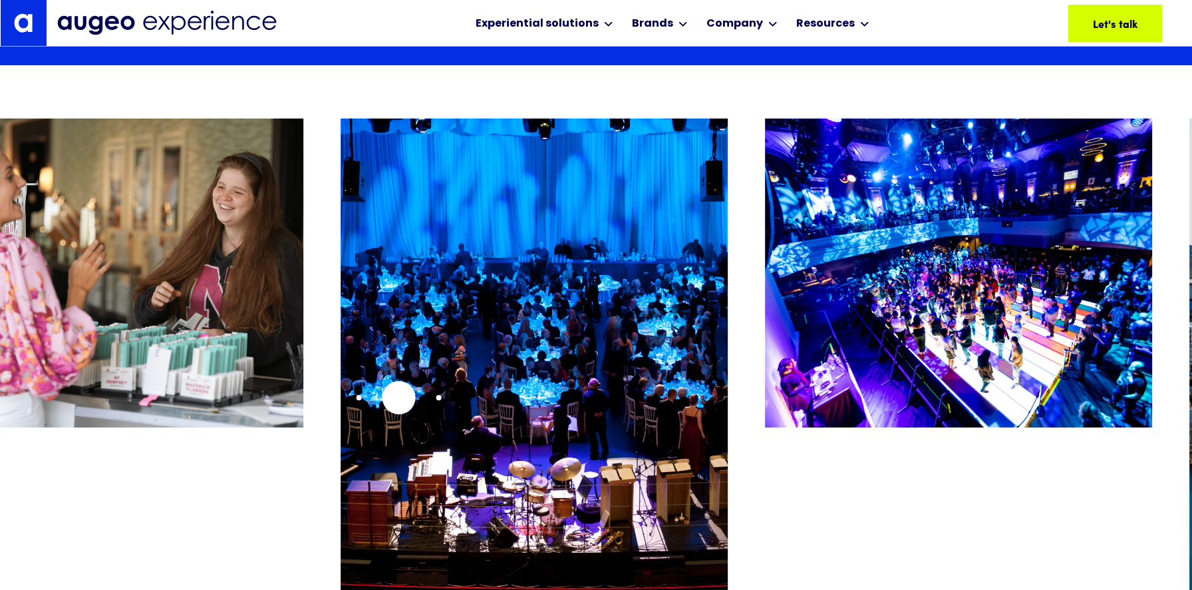
click at [394, 389] on img "16 / 26" at bounding box center [534, 356] width 387 height 476
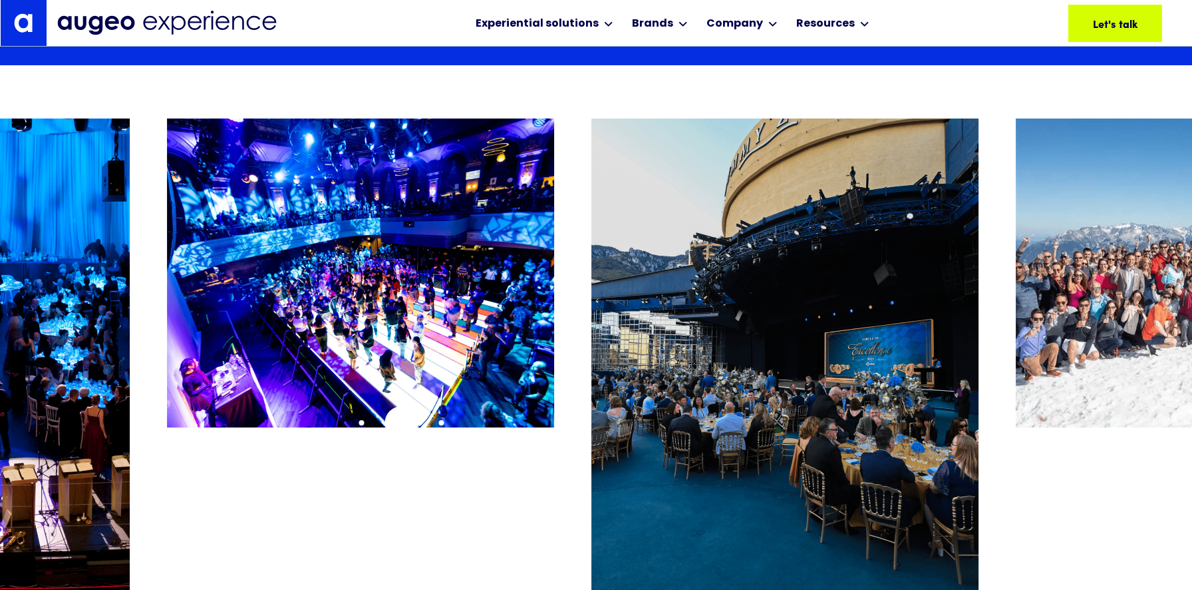
click at [393, 423] on img "17 / 26" at bounding box center [360, 272] width 387 height 308
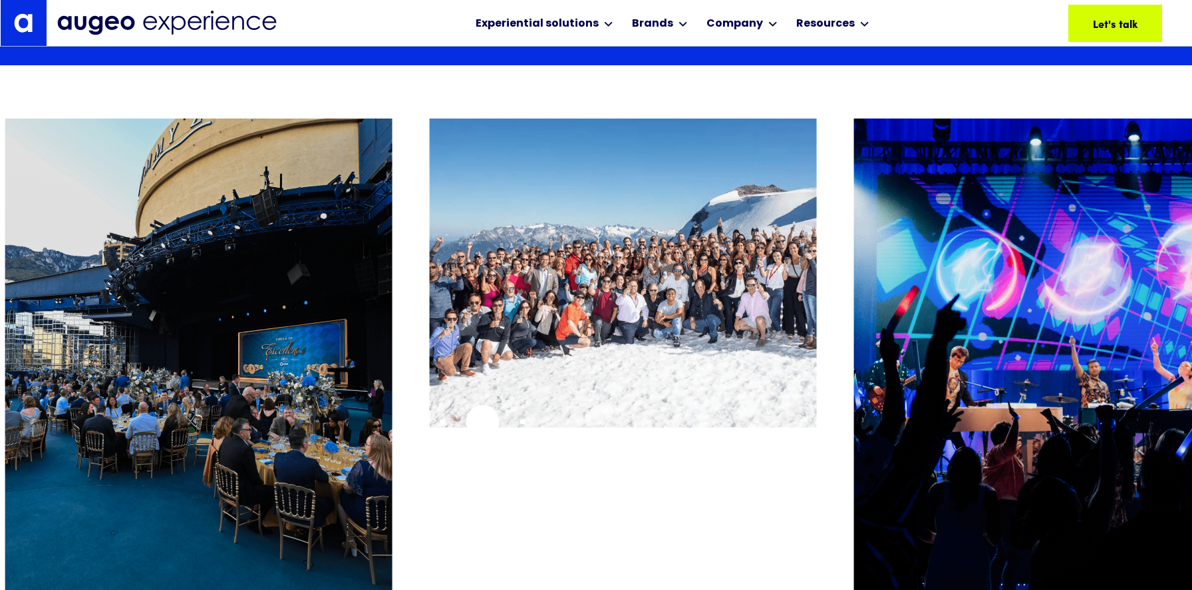
click at [482, 421] on img "19 / 26" at bounding box center [622, 272] width 387 height 308
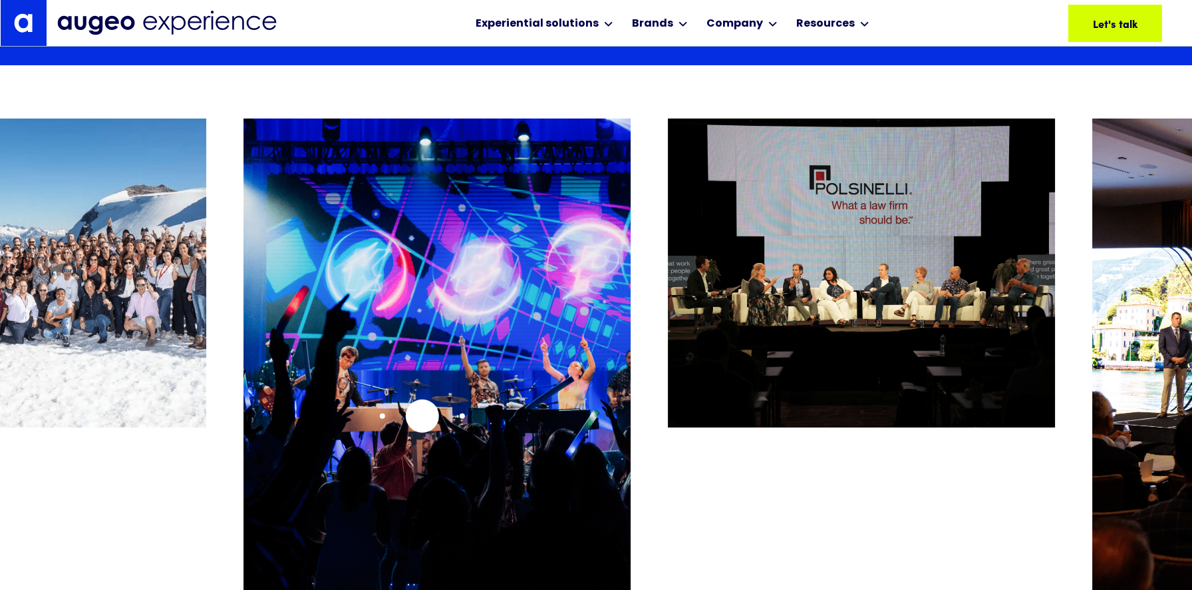
click at [422, 415] on img "20 / 26" at bounding box center [437, 356] width 387 height 476
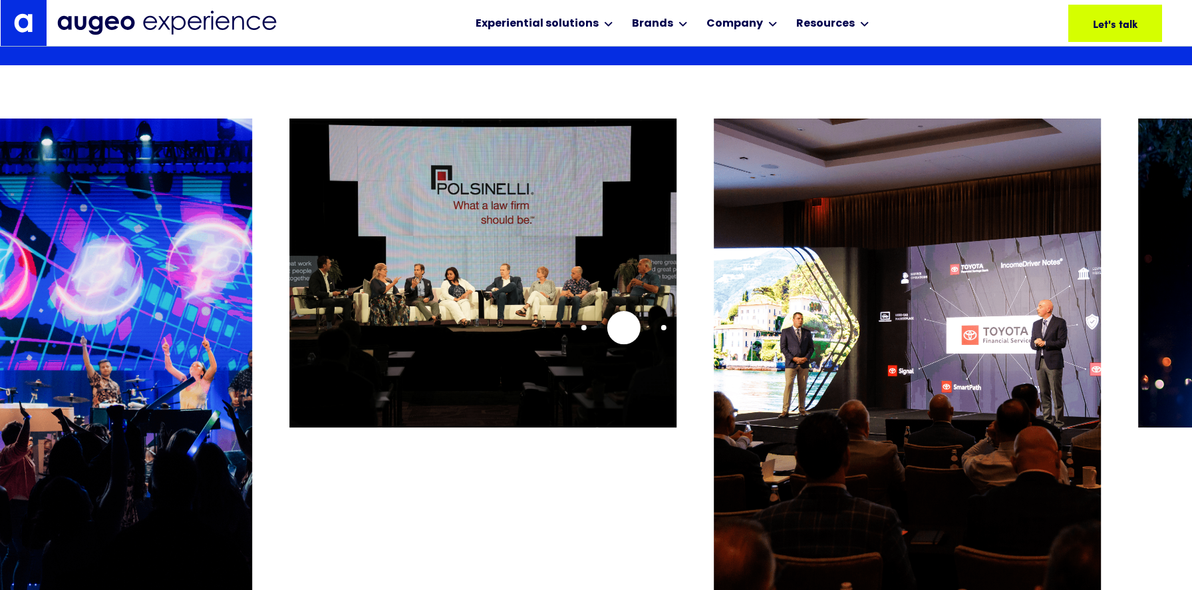
click at [504, 355] on img "21 / 26" at bounding box center [482, 272] width 387 height 308
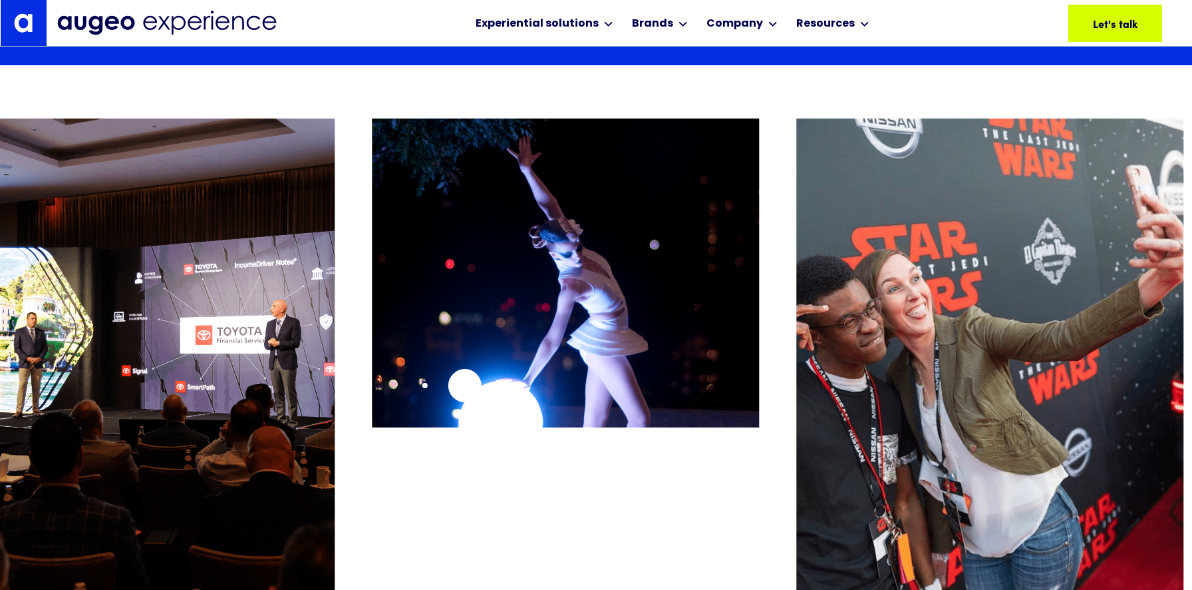
click at [453, 387] on img "23 / 26" at bounding box center [565, 272] width 387 height 308
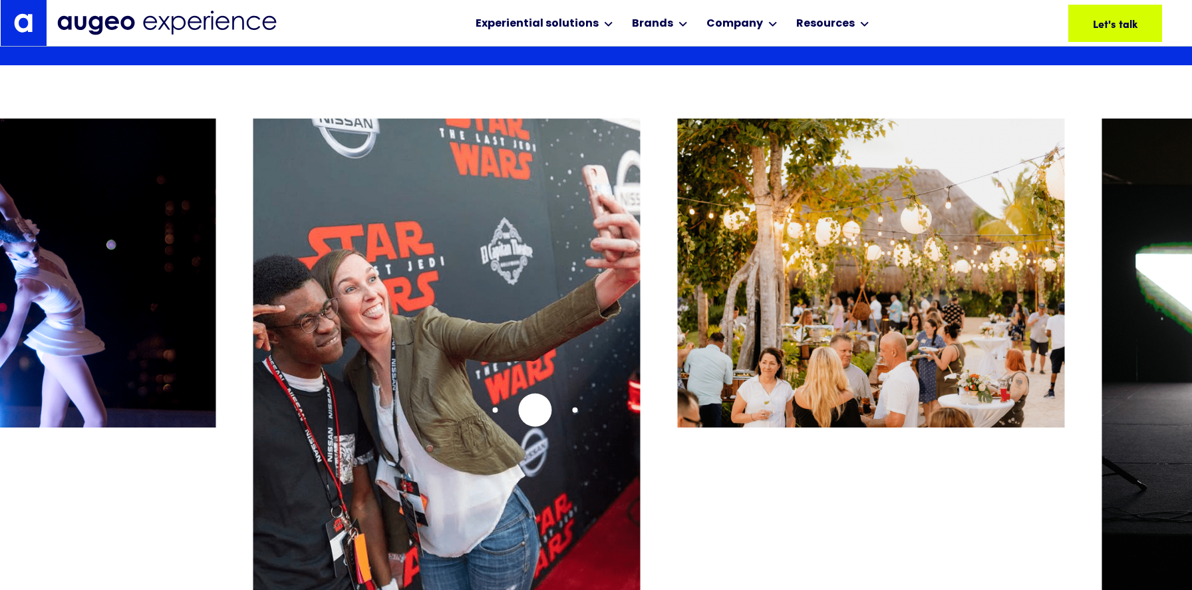
click at [534, 410] on img "24 / 26" at bounding box center [446, 356] width 387 height 476
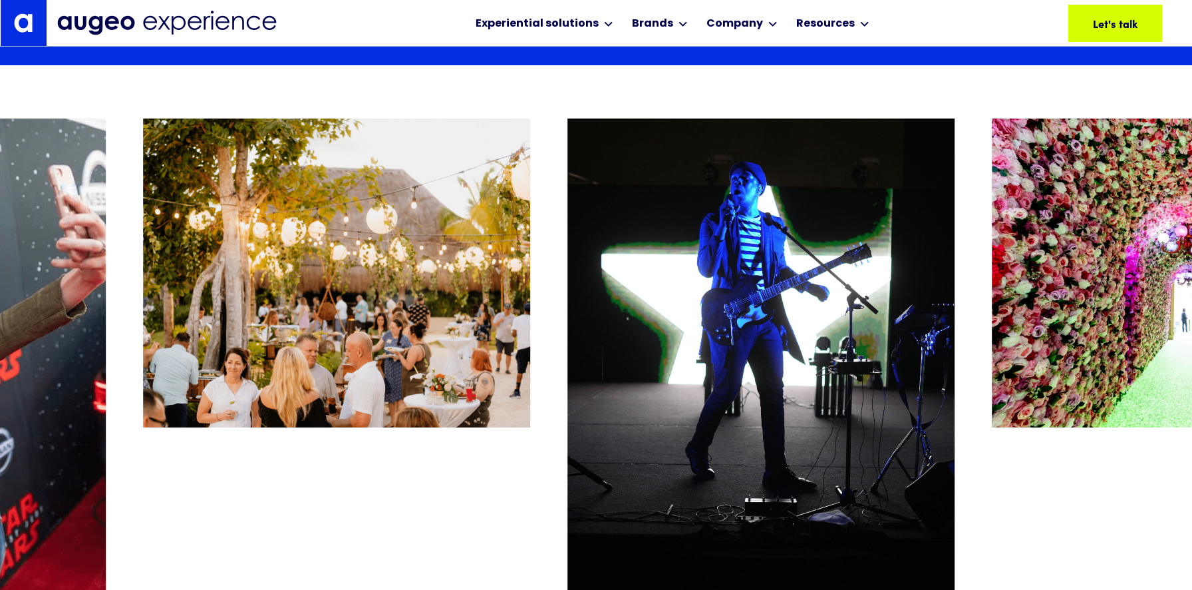
click at [490, 457] on div "25 / 26" at bounding box center [336, 356] width 387 height 477
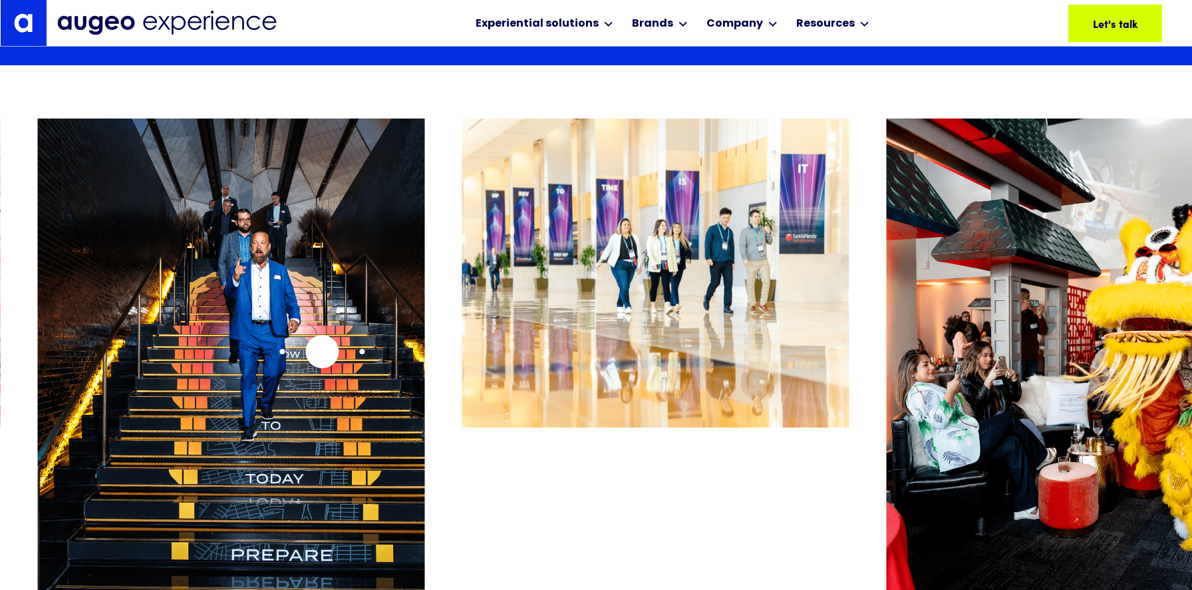
click at [322, 351] on img "2 / 26" at bounding box center [230, 356] width 387 height 476
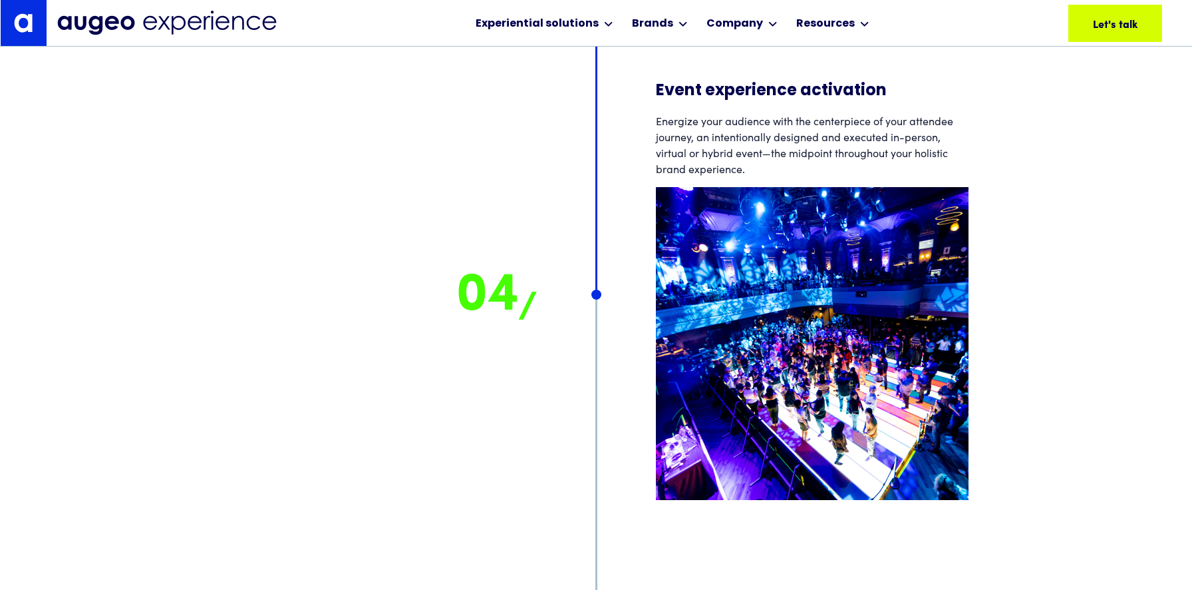
scroll to position [9635, 0]
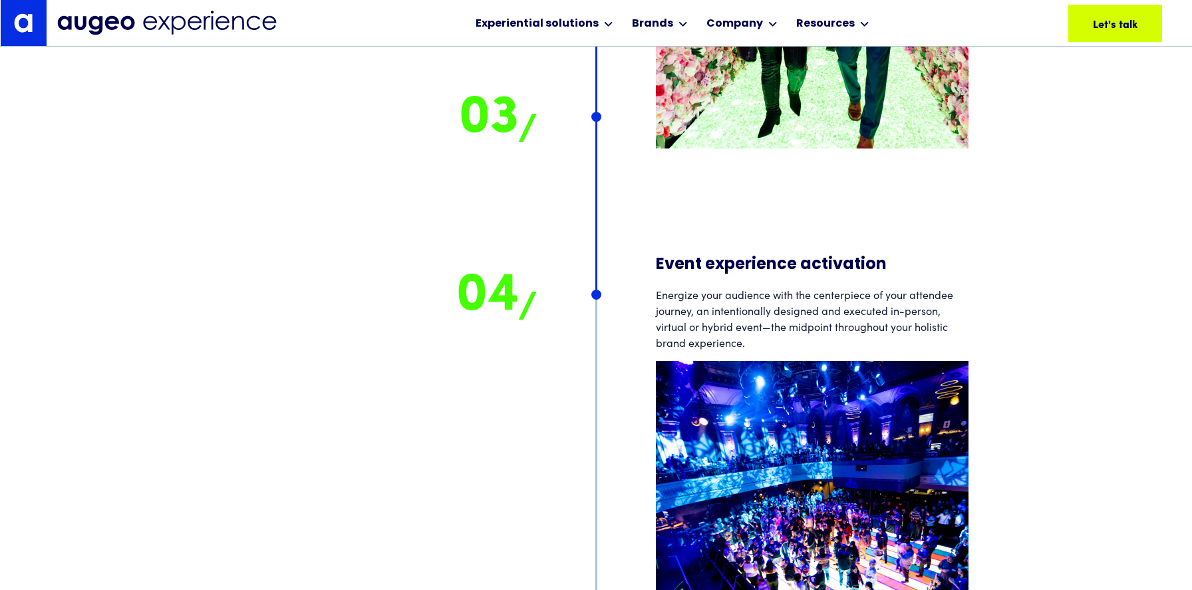
click at [941, 319] on div "Energize your audience with the centerpiece of your attendee journey, an intent…" at bounding box center [812, 318] width 313 height 64
click at [1010, 362] on div "Attendee journey Optimize & extend your momentum We map a comprehensive attende…" at bounding box center [596, 86] width 1192 height 3381
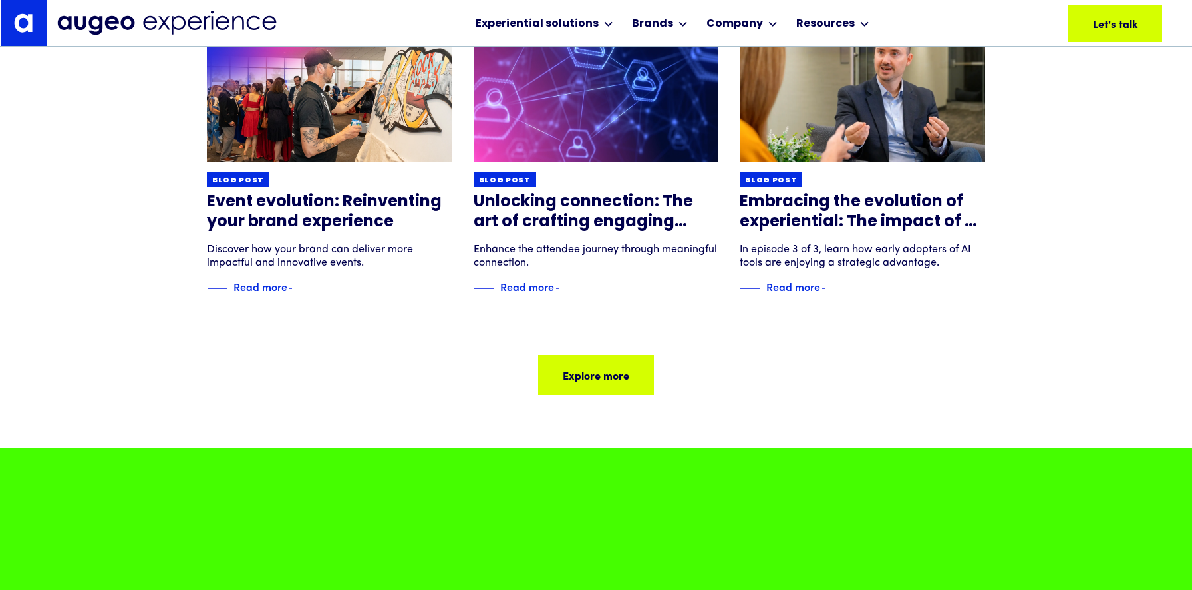
scroll to position [11469, 0]
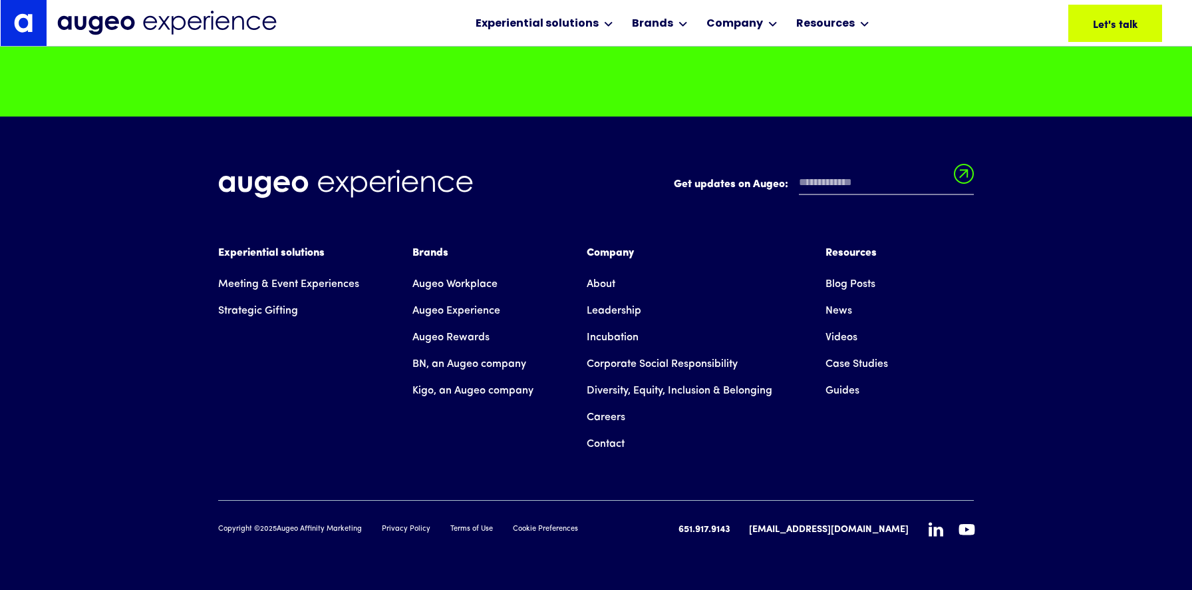
click at [610, 289] on link "About" at bounding box center [601, 284] width 29 height 27
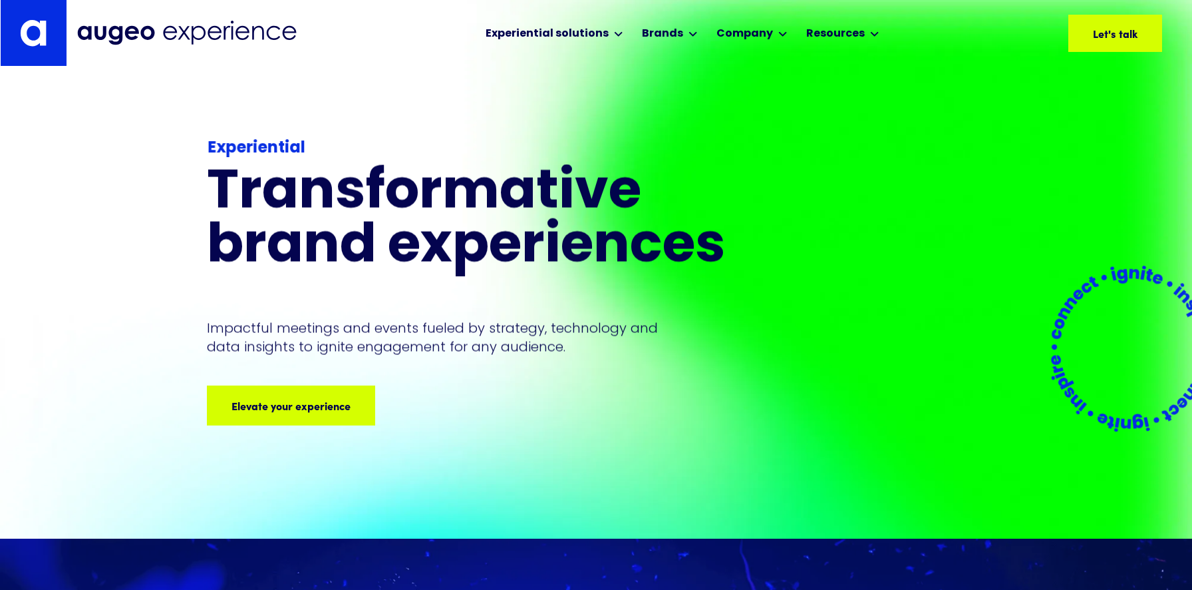
scroll to position [9964, 0]
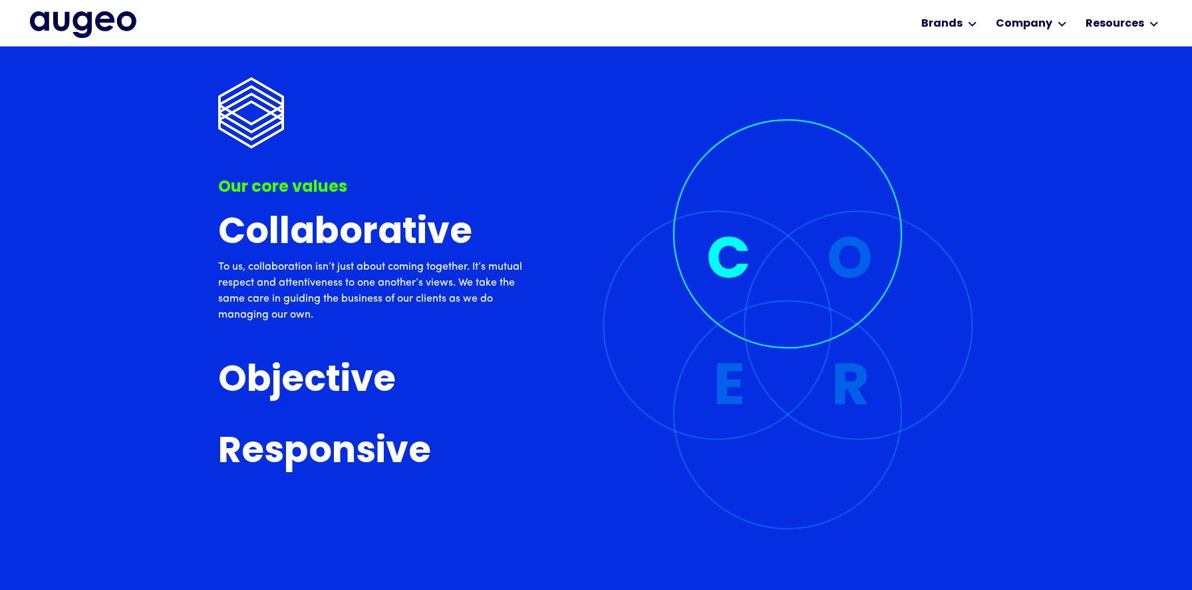
scroll to position [3119, 0]
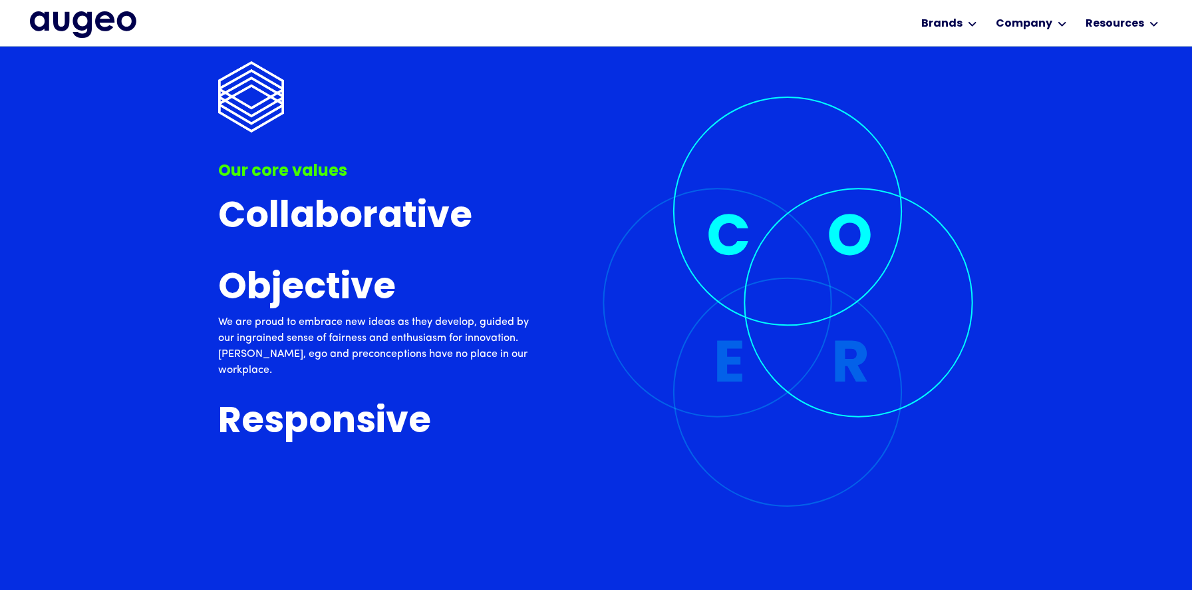
click at [729, 350] on img at bounding box center [788, 301] width 372 height 410
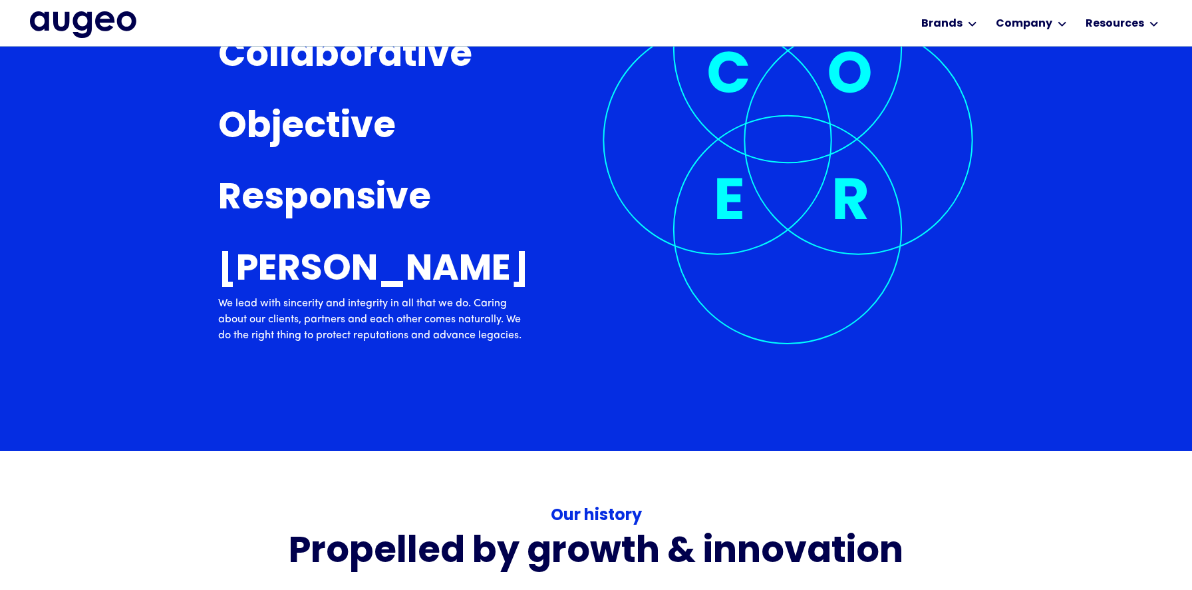
scroll to position [5138, 0]
click at [315, 272] on h3 "Earnest" at bounding box center [373, 270] width 311 height 39
click at [421, 327] on p "We lead with sincerity and integrity in all that we do. Caring about our client…" at bounding box center [374, 319] width 313 height 48
click at [433, 316] on p "We lead with sincerity and integrity in all that we do. Caring about our client…" at bounding box center [374, 319] width 313 height 48
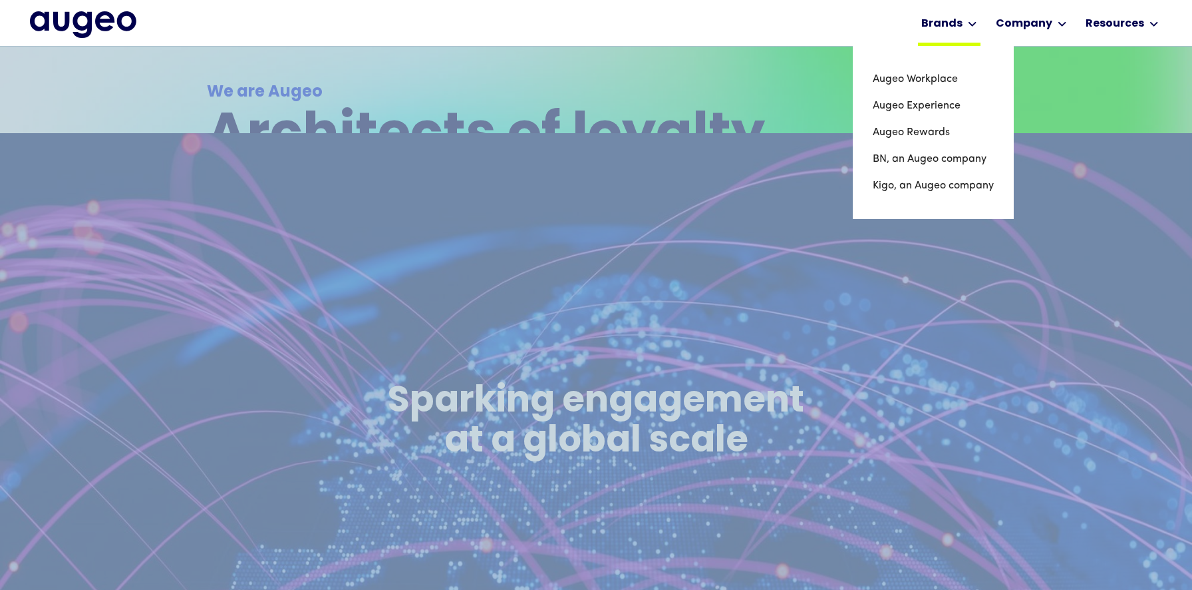
scroll to position [385, 0]
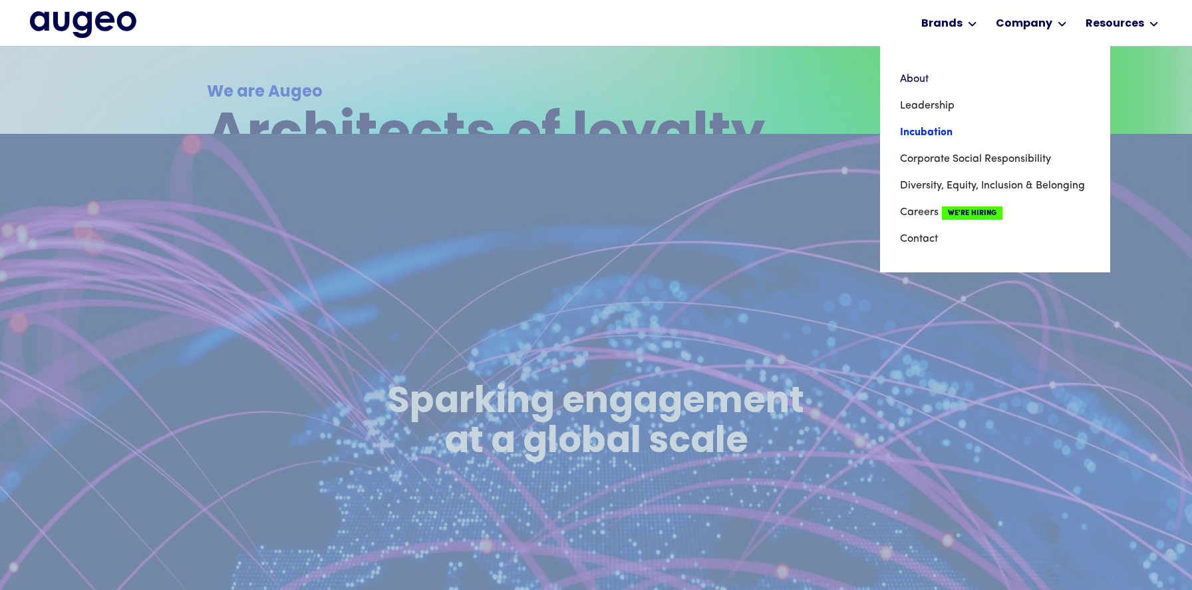
click at [957, 130] on link "Incubation" at bounding box center [995, 132] width 190 height 27
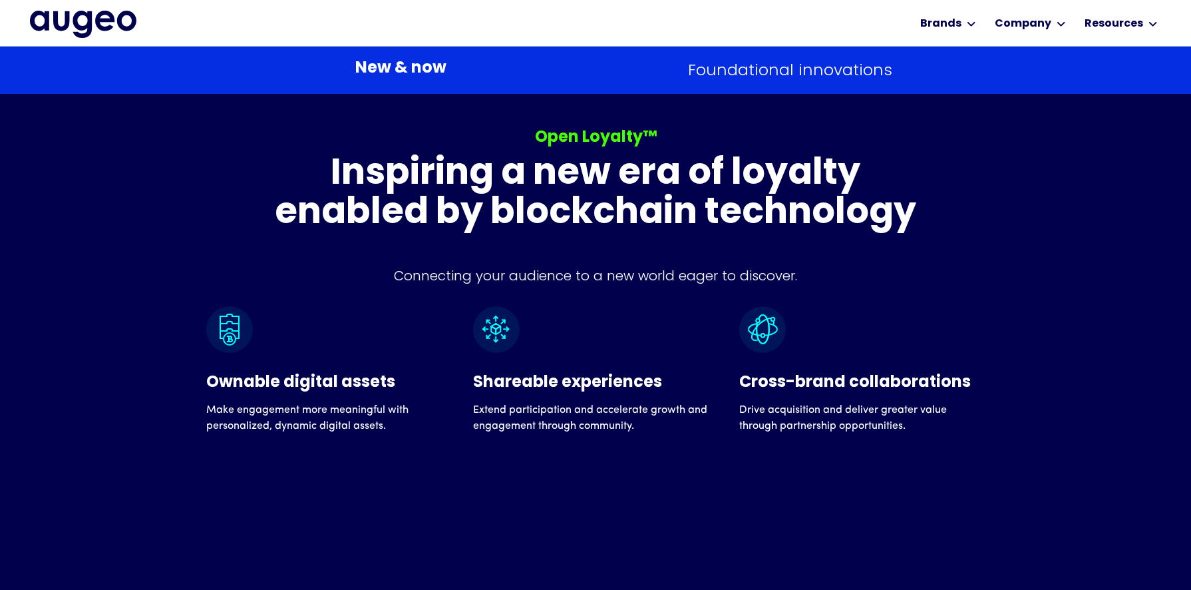
scroll to position [2148, 0]
click at [601, 206] on h3 "Inspiring a new era of loyalty enabled by blockchain technology" at bounding box center [595, 194] width 649 height 79
click at [450, 210] on h3 "Inspiring a new era of loyalty enabled by blockchain technology" at bounding box center [595, 194] width 649 height 79
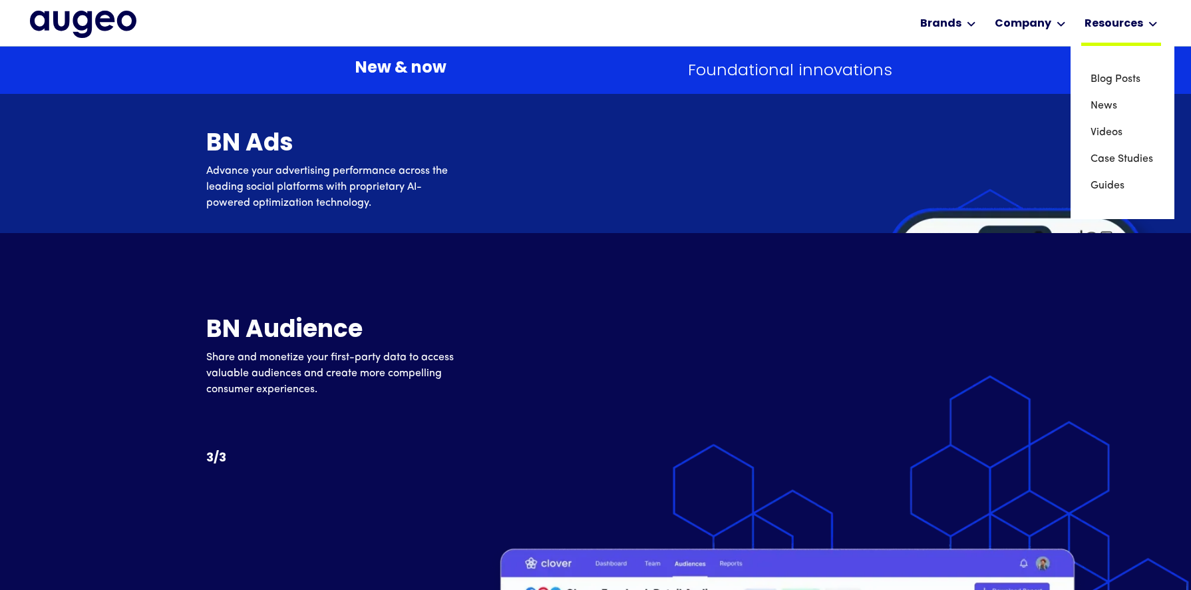
scroll to position [9715, 0]
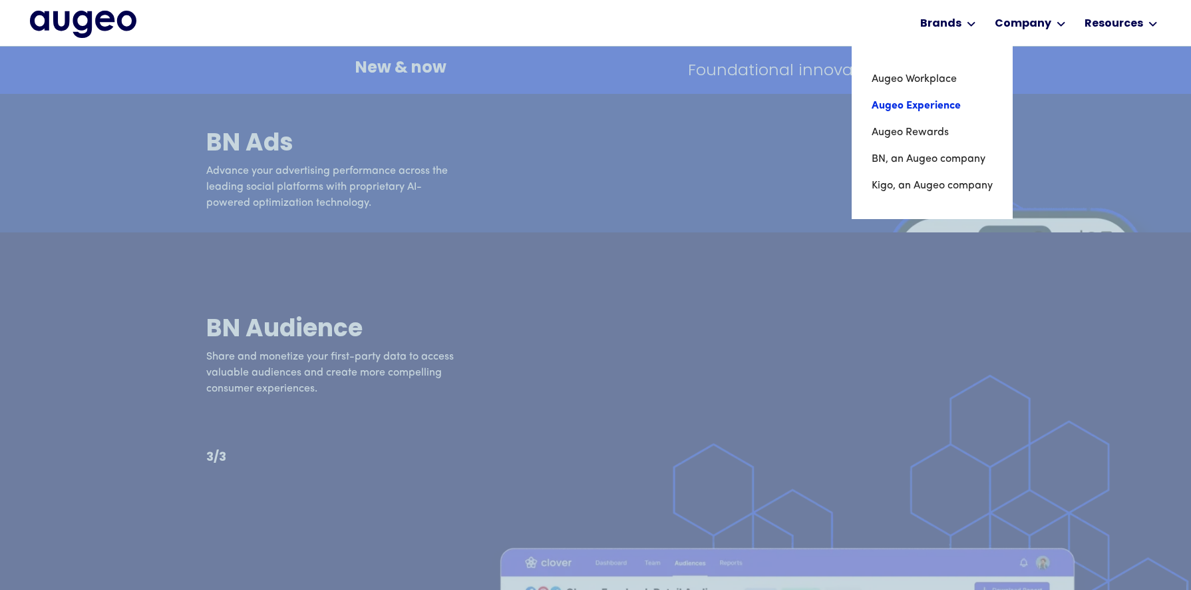
click at [944, 104] on link "Augeo Experience" at bounding box center [932, 105] width 121 height 27
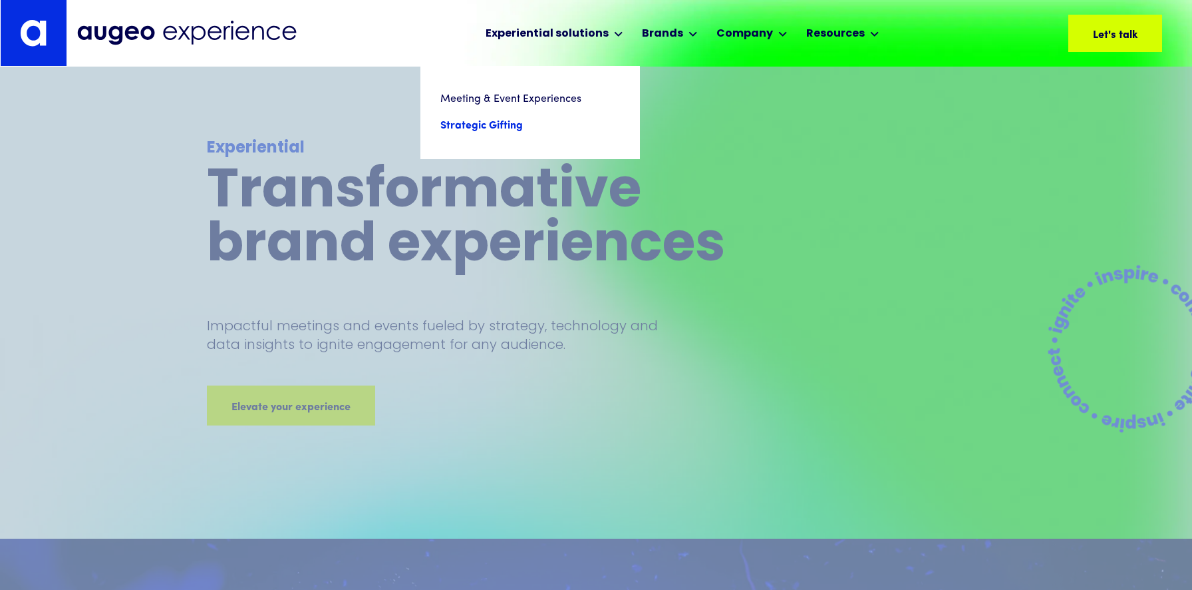
click at [520, 119] on link "Strategic Gifting" at bounding box center [530, 125] width 180 height 27
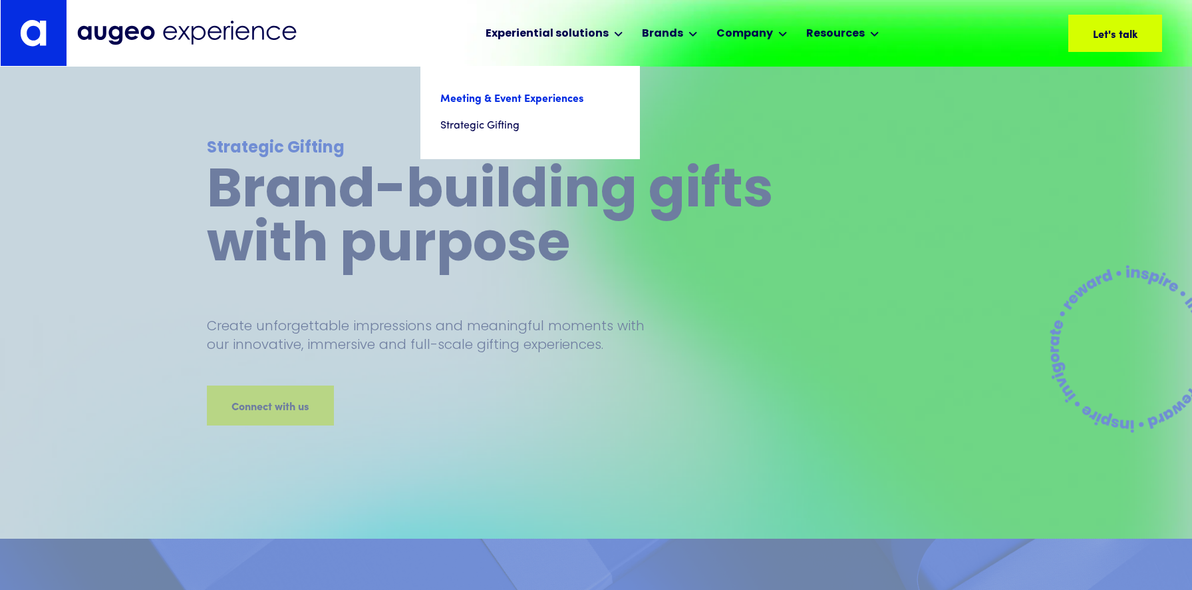
click at [545, 108] on link "Meeting & Event Experiences" at bounding box center [530, 99] width 180 height 27
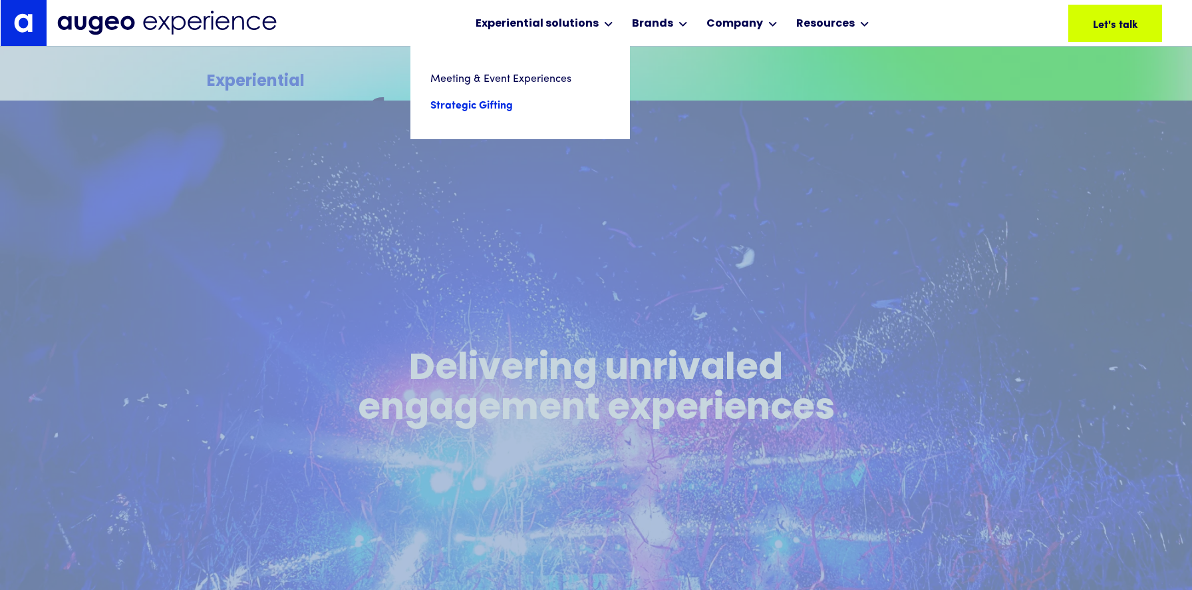
scroll to position [418, 0]
click at [539, 111] on link "Strategic Gifting" at bounding box center [520, 105] width 180 height 27
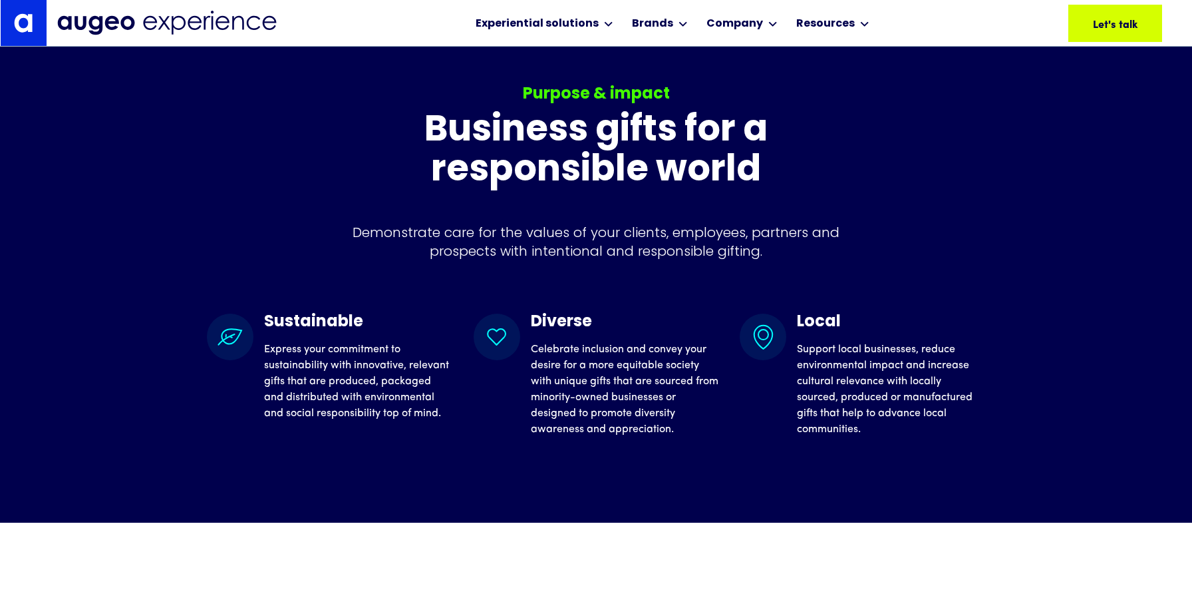
scroll to position [2349, 0]
